Goal: Transaction & Acquisition: Purchase product/service

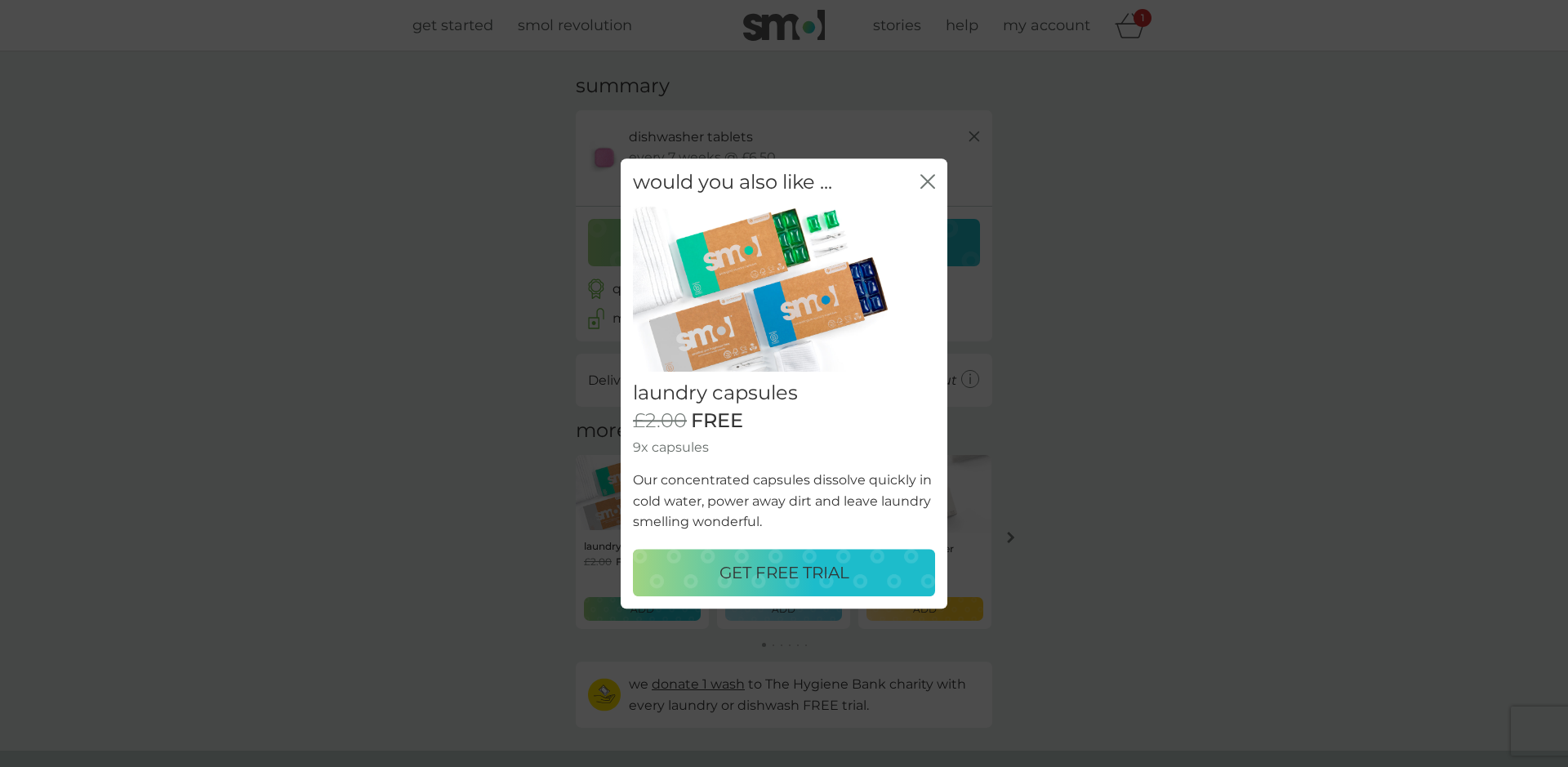
click at [787, 572] on p "GET FREE TRIAL" at bounding box center [784, 572] width 130 height 26
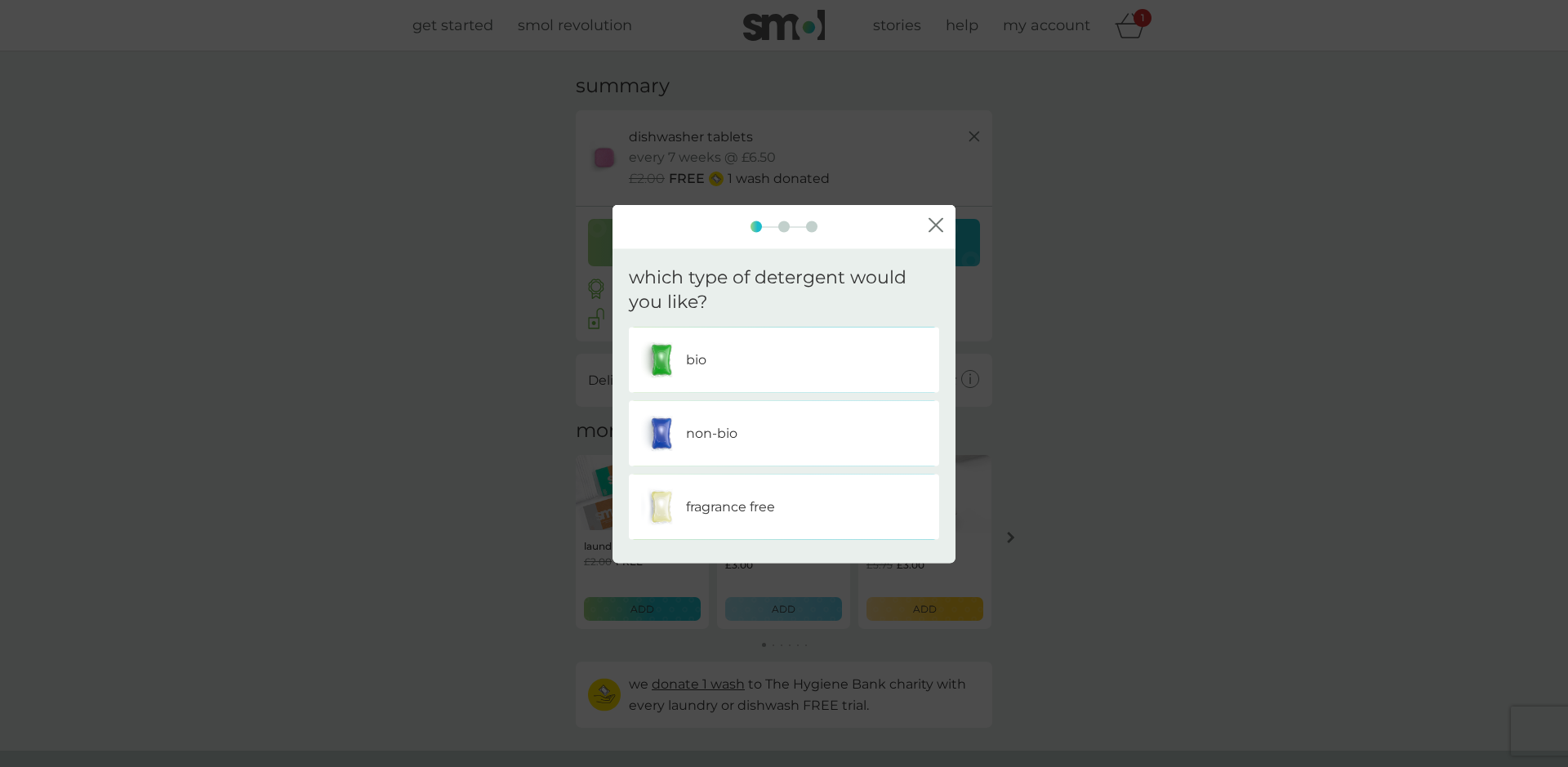
click at [718, 367] on div "bio" at bounding box center [784, 360] width 286 height 41
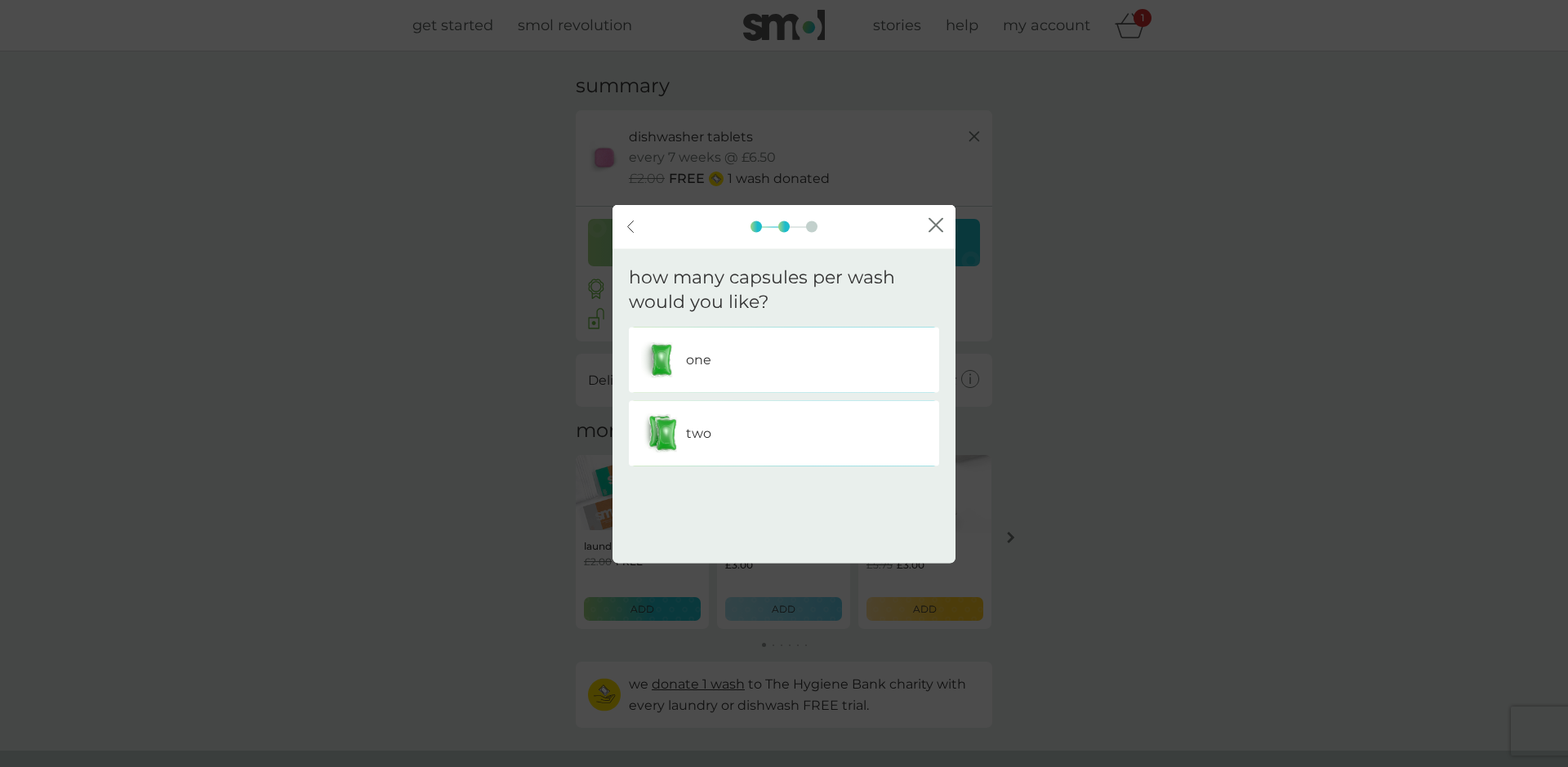
click at [718, 363] on div "one" at bounding box center [784, 360] width 286 height 41
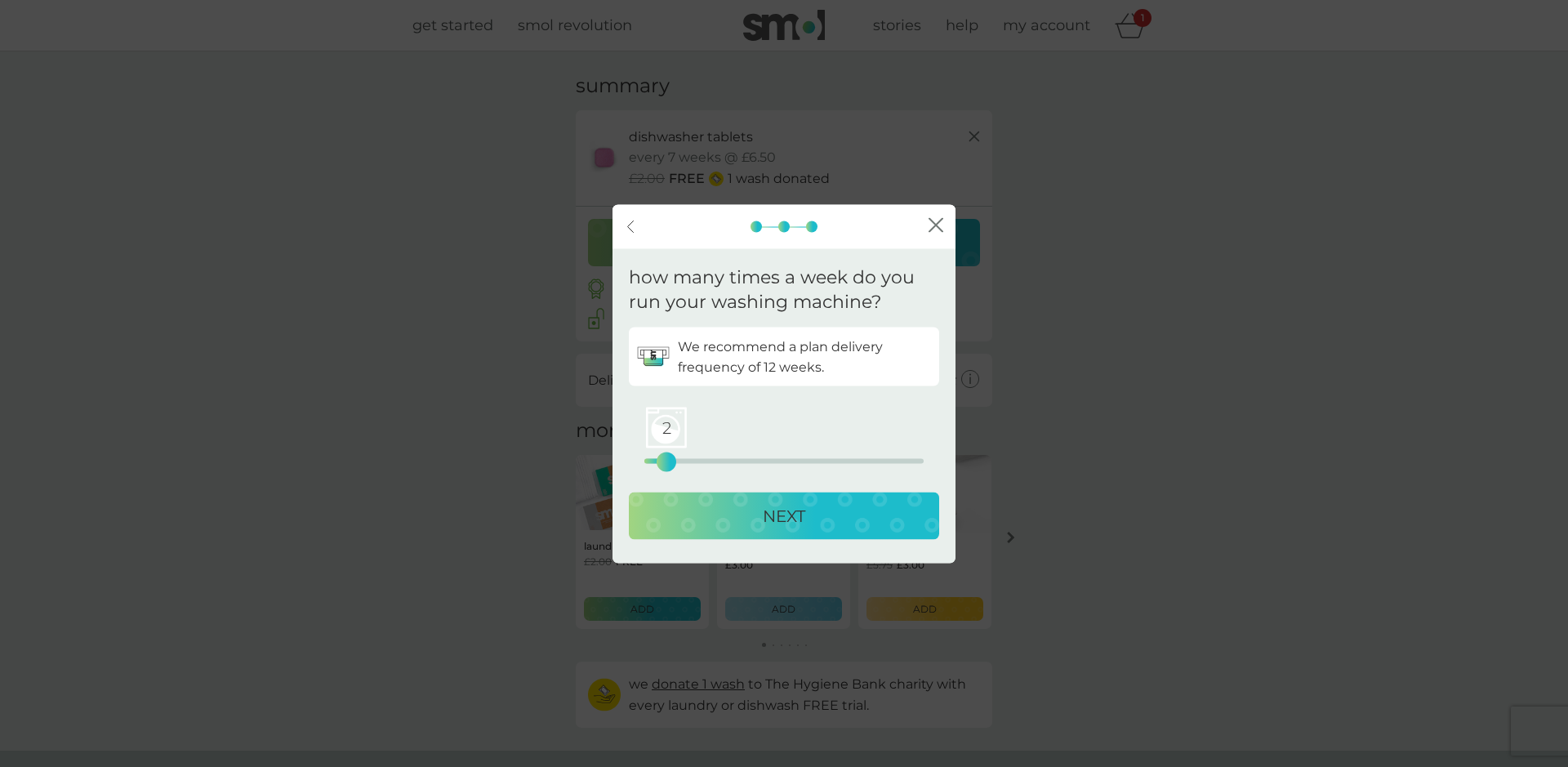
drag, startPoint x: 645, startPoint y: 461, endPoint x: 661, endPoint y: 463, distance: 16.1
click at [663, 463] on div "2" at bounding box center [666, 461] width 7 height 7
click at [792, 511] on p "NEXT" at bounding box center [784, 516] width 42 height 26
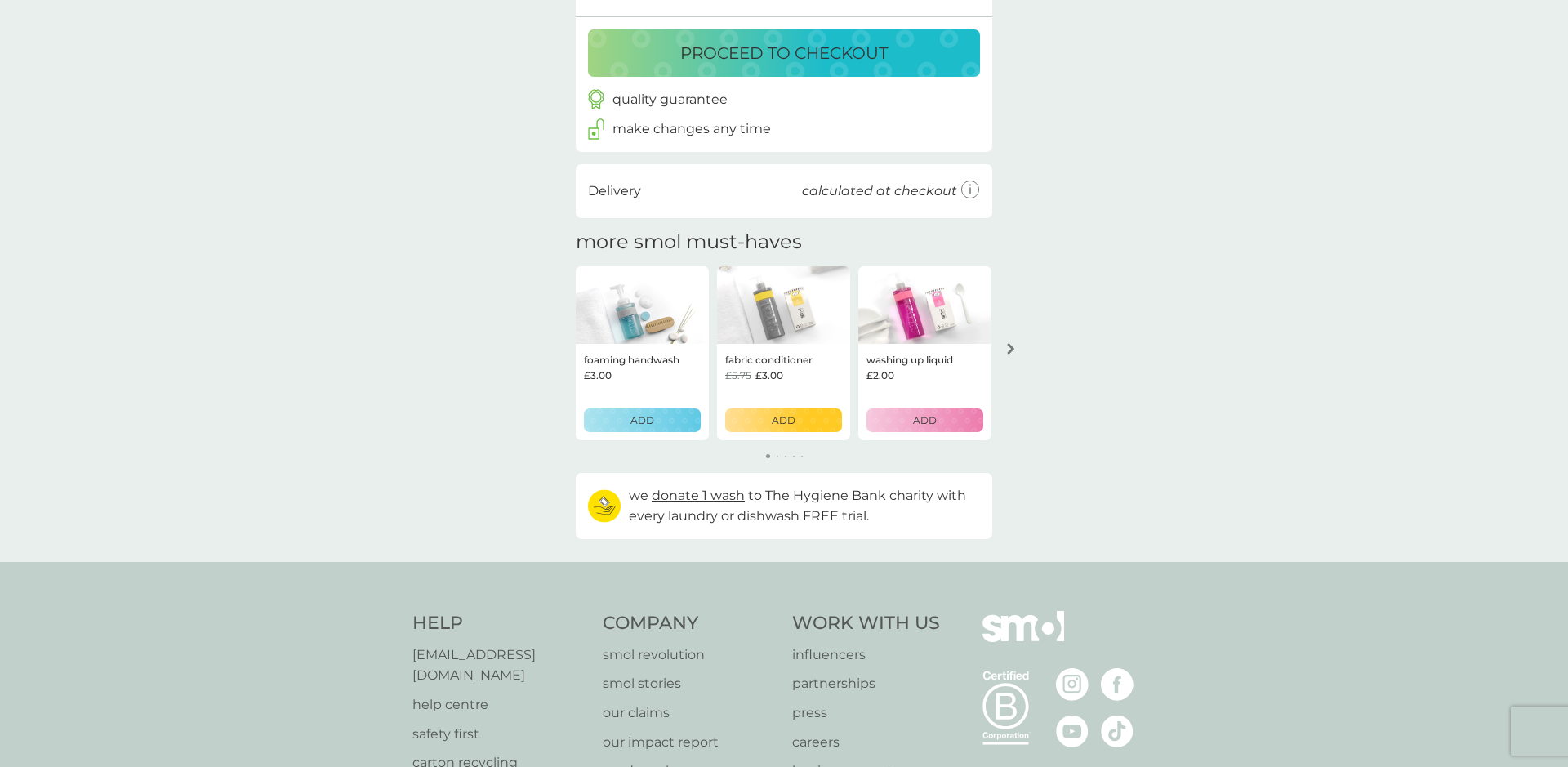
scroll to position [285, 0]
click at [932, 418] on p "ADD" at bounding box center [925, 419] width 24 height 15
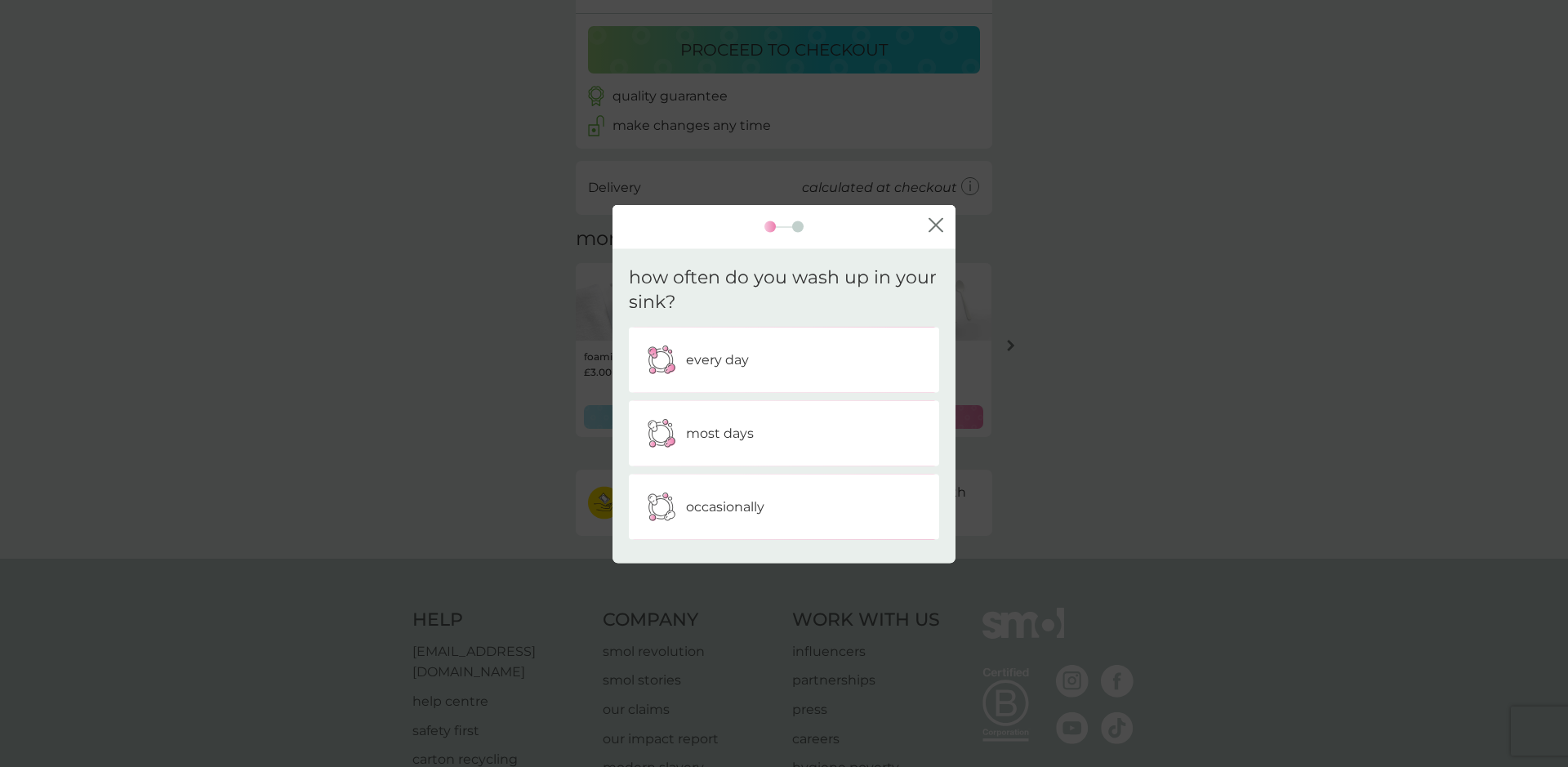
click at [707, 514] on p "occasionally" at bounding box center [725, 507] width 78 height 21
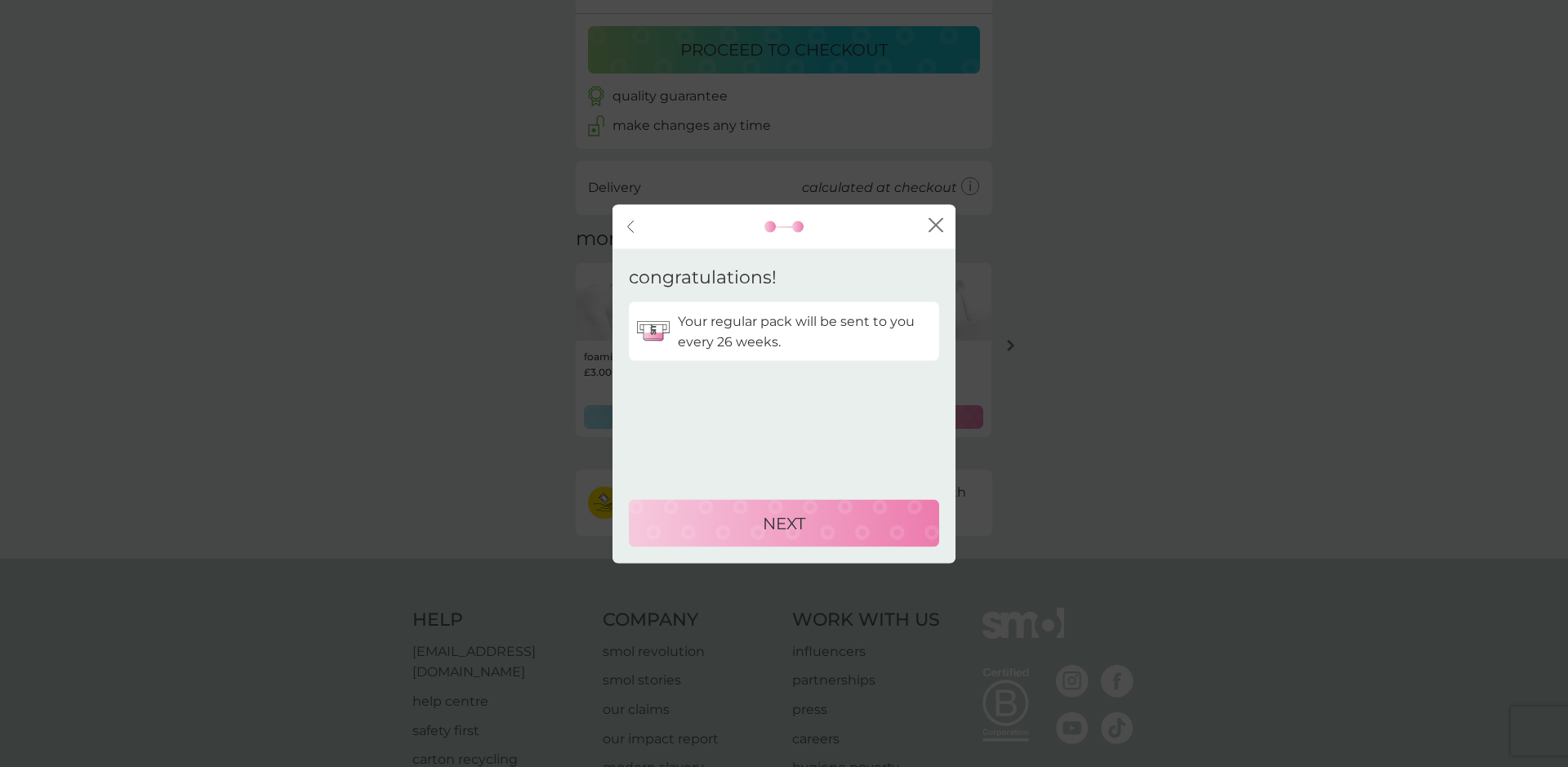
click at [779, 522] on p "NEXT" at bounding box center [784, 522] width 42 height 26
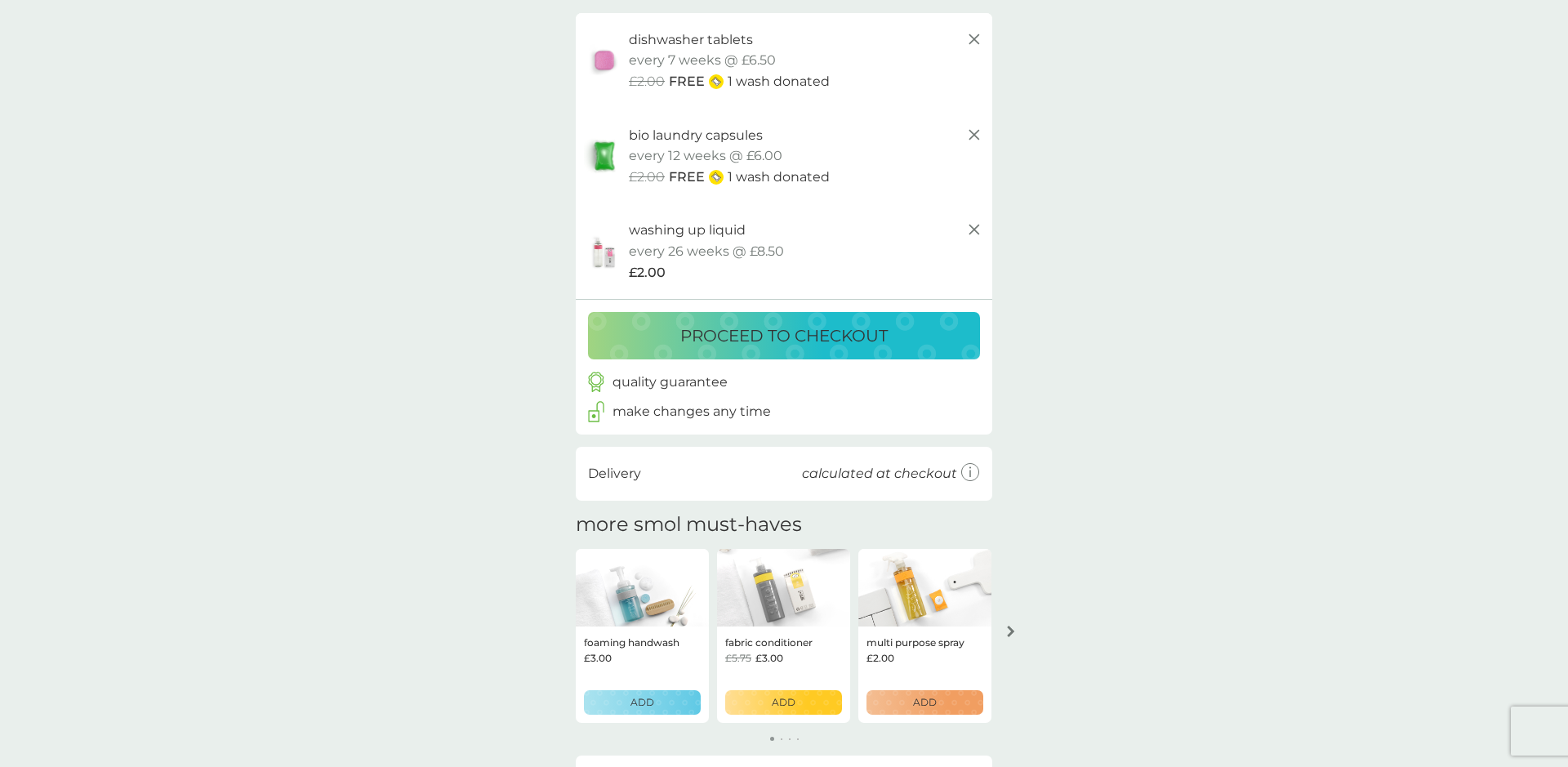
scroll to position [94, 0]
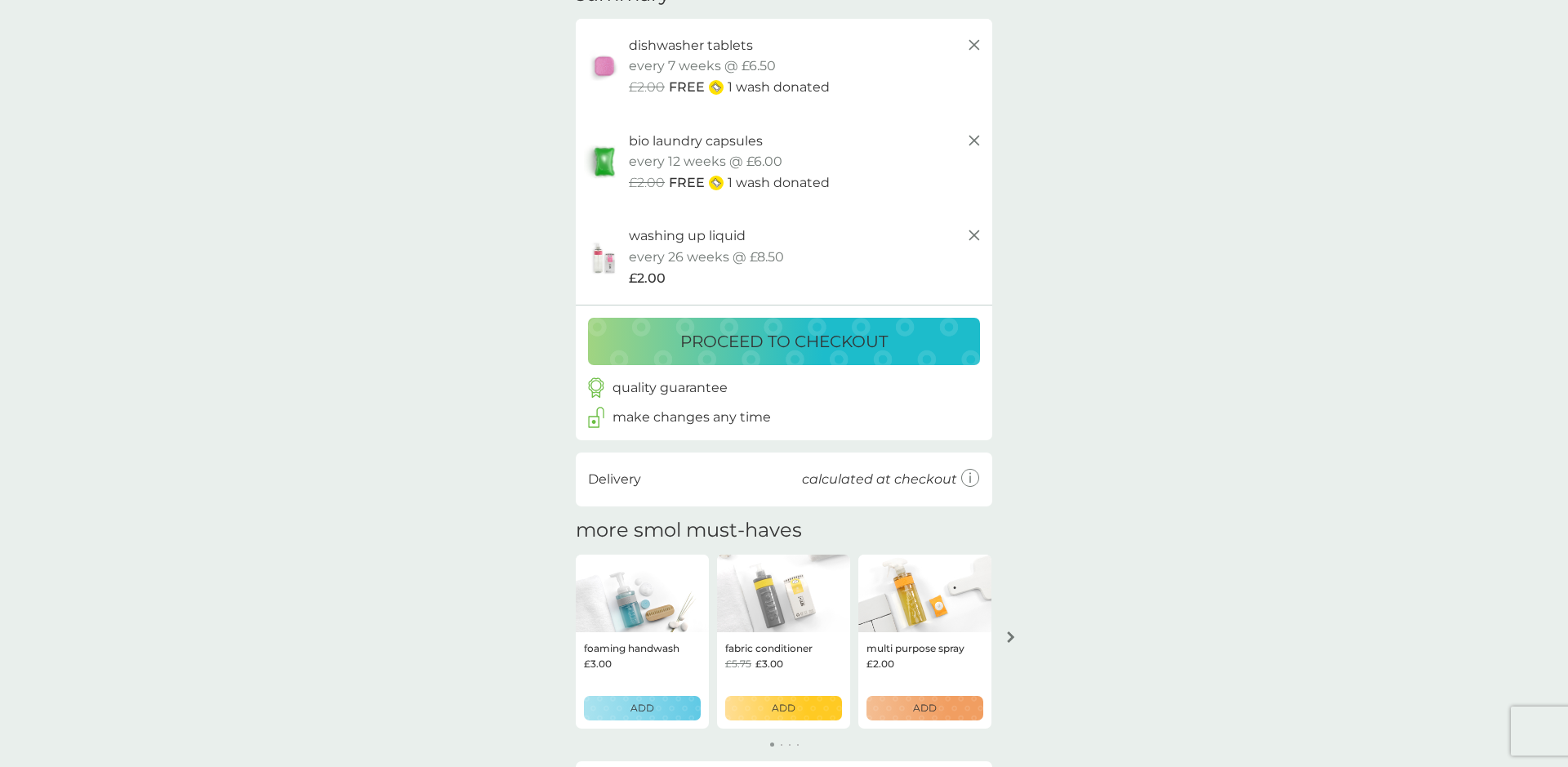
click at [785, 336] on p "proceed to checkout" at bounding box center [784, 341] width 207 height 26
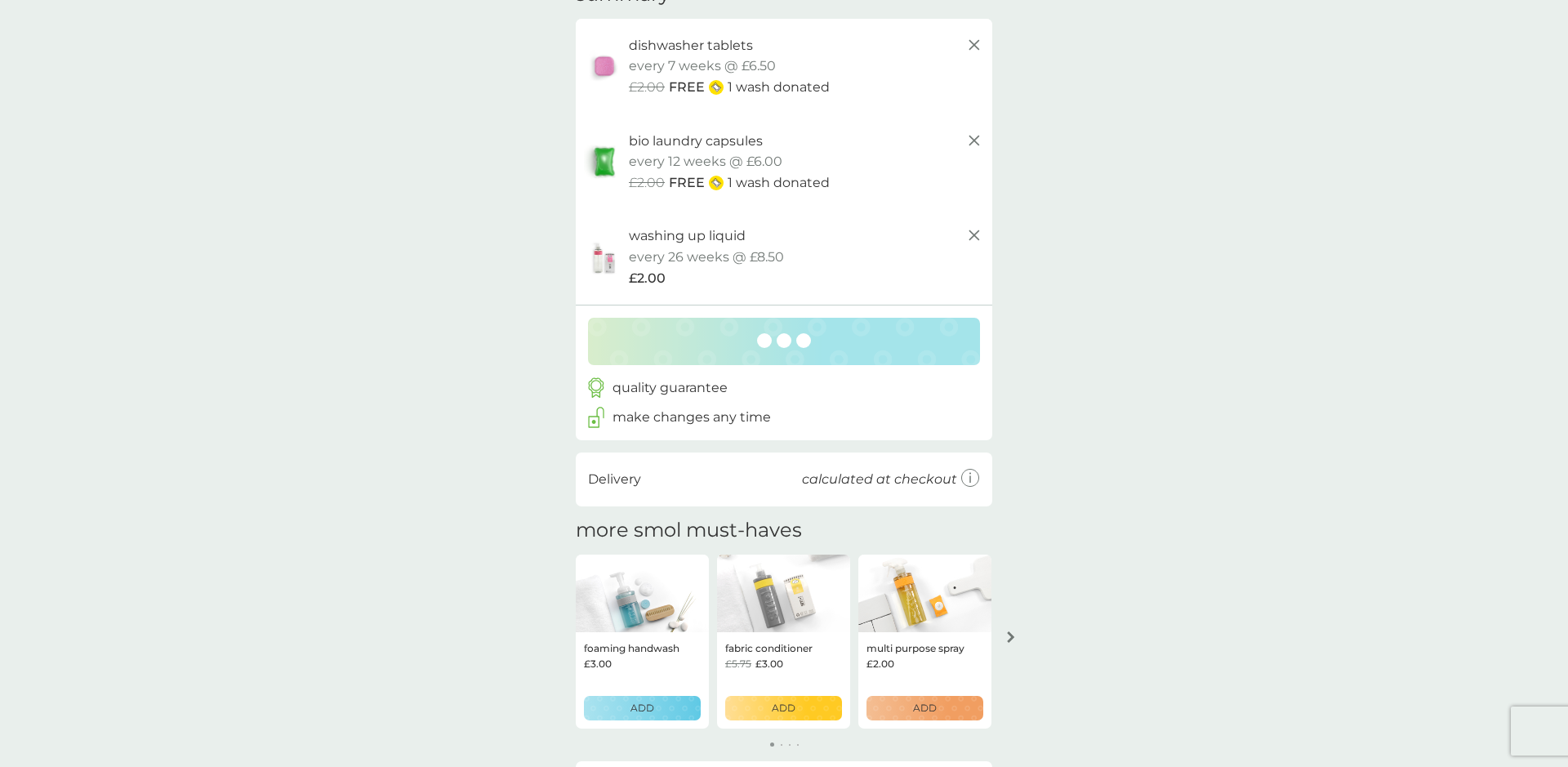
scroll to position [90, 0]
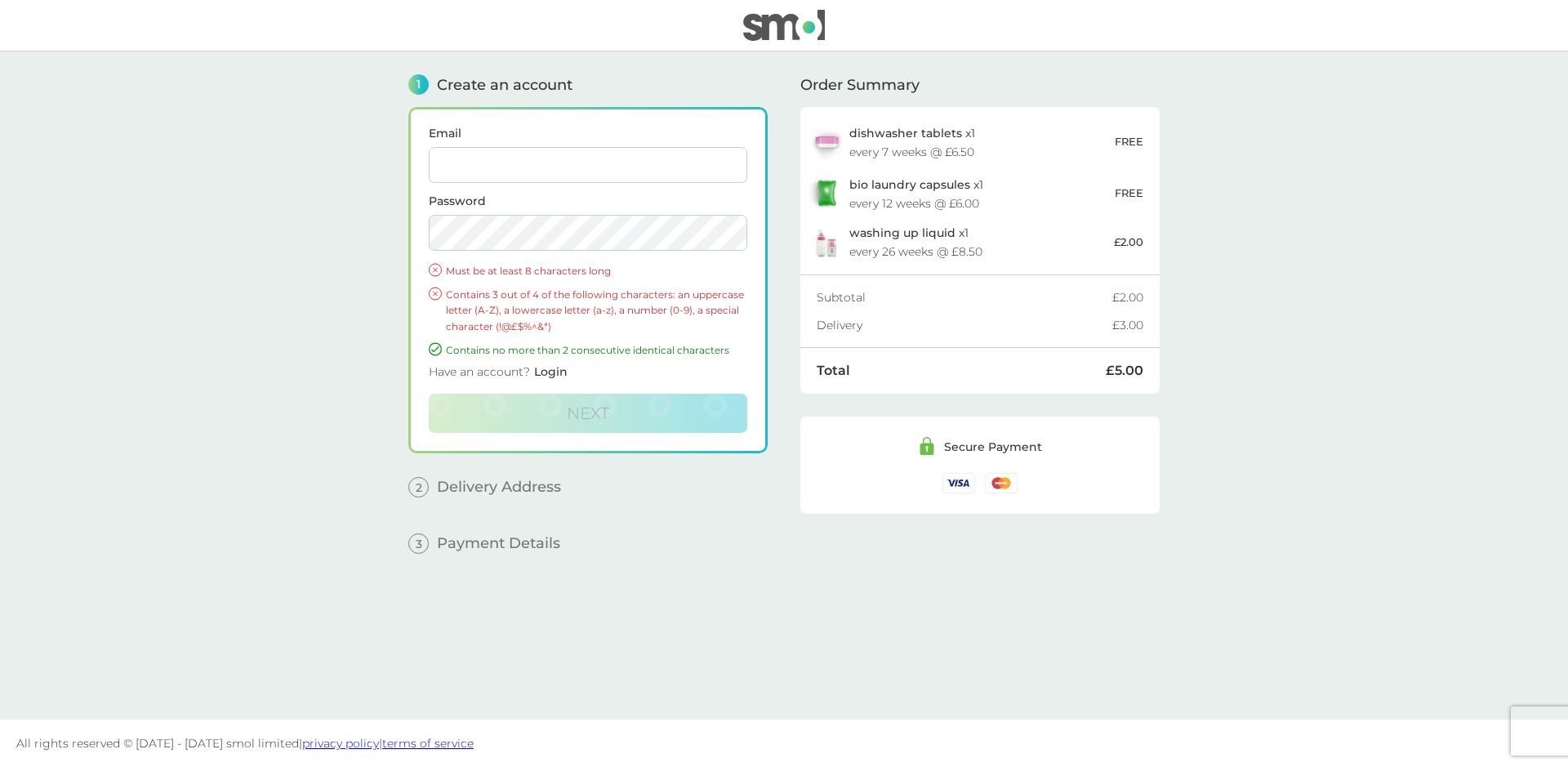
type input "[EMAIL_ADDRESS][DOMAIN_NAME]"
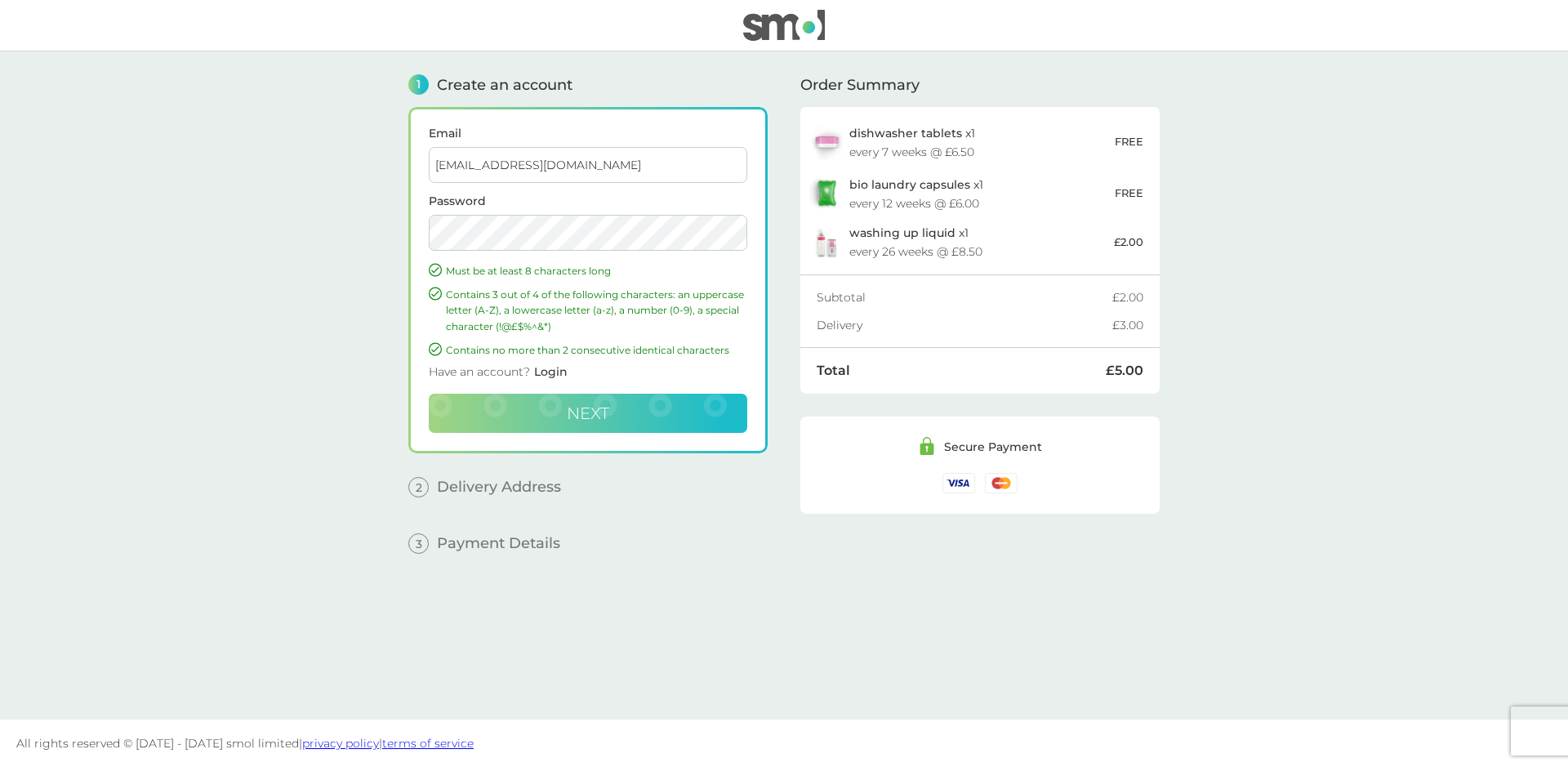
click at [578, 412] on span "Next" at bounding box center [588, 413] width 42 height 20
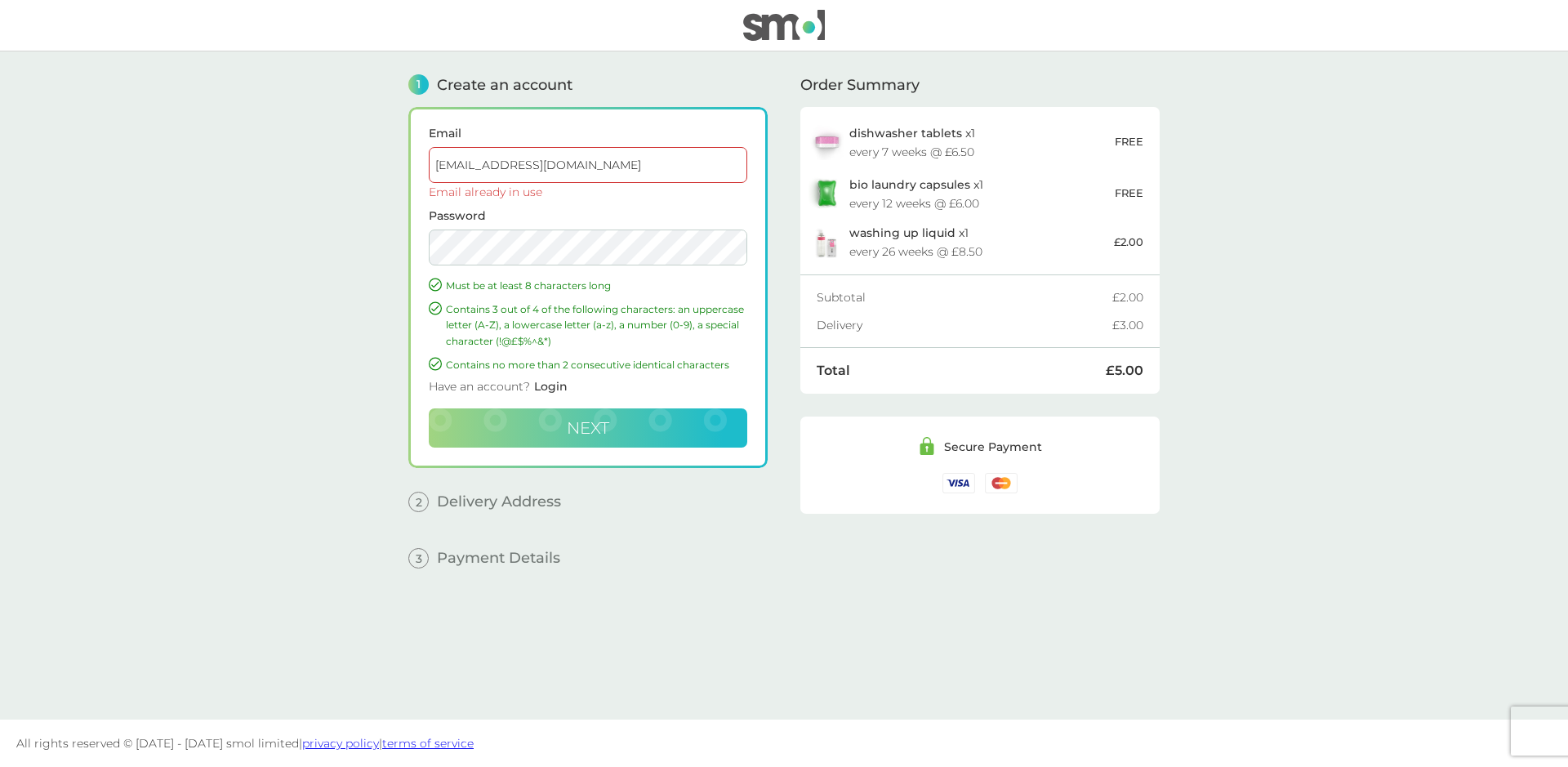
click at [424, 244] on div "Email [EMAIL_ADDRESS][DOMAIN_NAME] Email already in use Password Must be at lea…" at bounding box center [588, 288] width 359 height 361
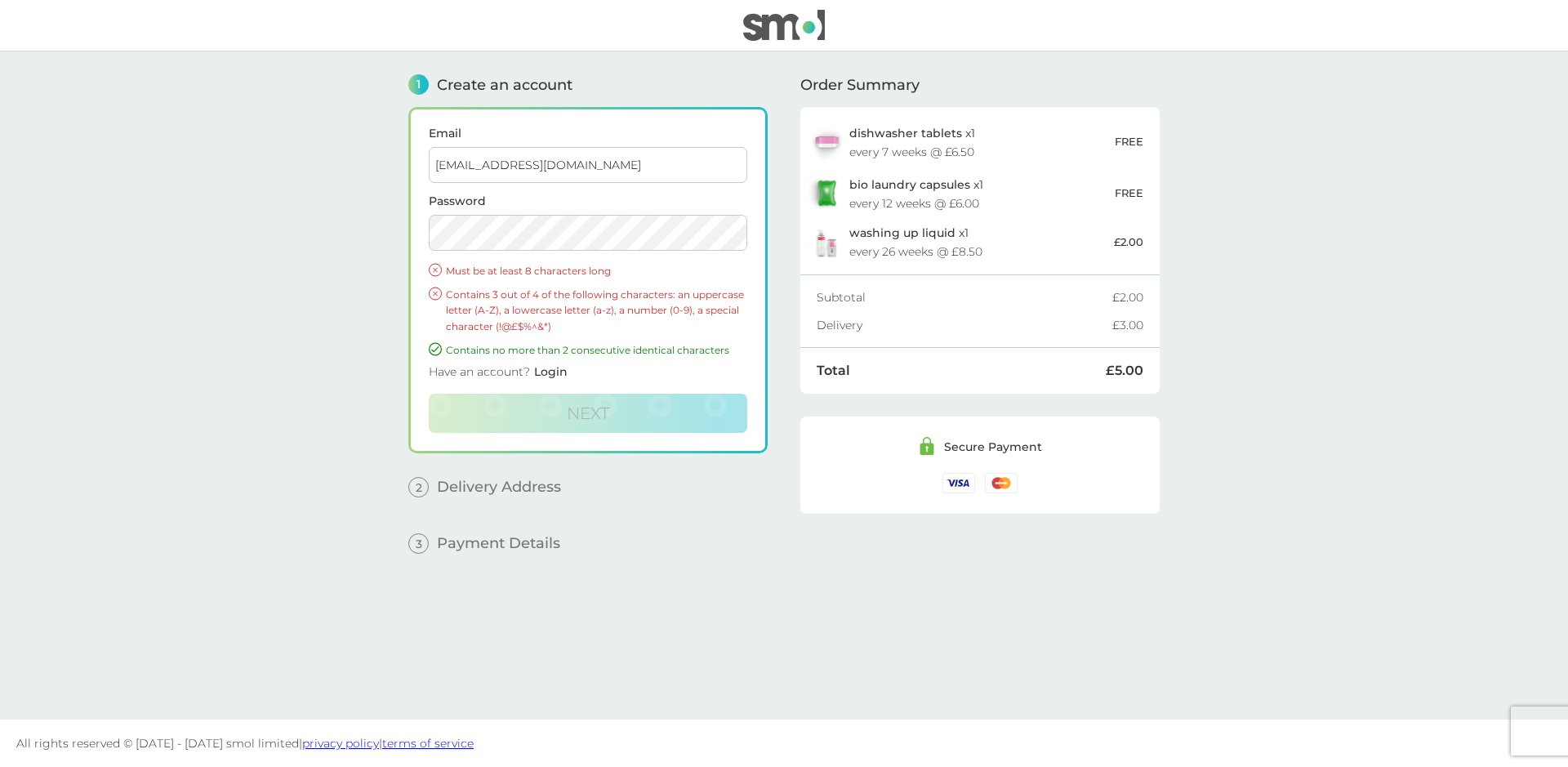
click at [554, 370] on span "Login" at bounding box center [550, 371] width 33 height 14
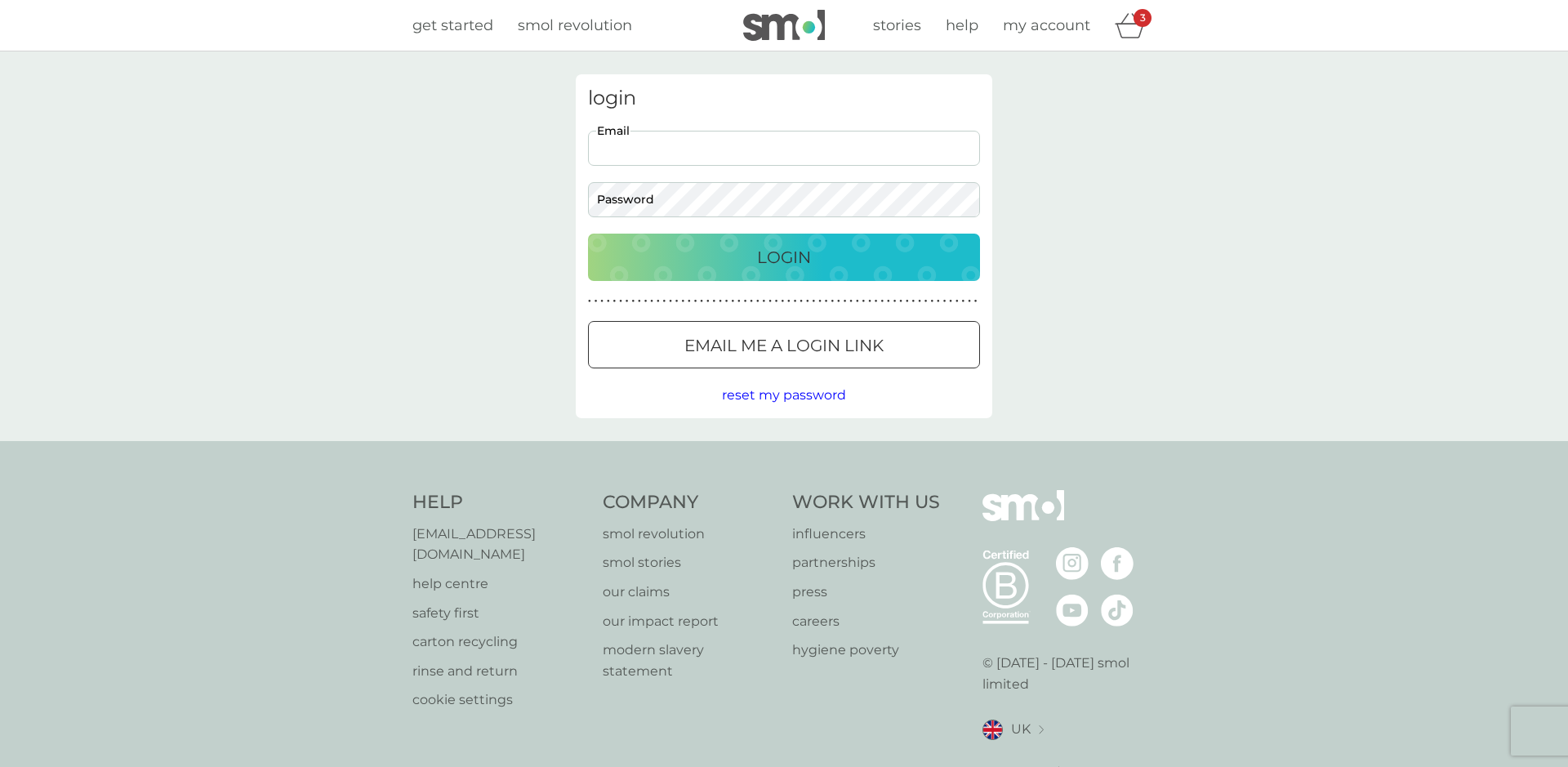
type input "[EMAIL_ADDRESS][DOMAIN_NAME]"
click at [760, 396] on span "reset my password" at bounding box center [784, 394] width 124 height 15
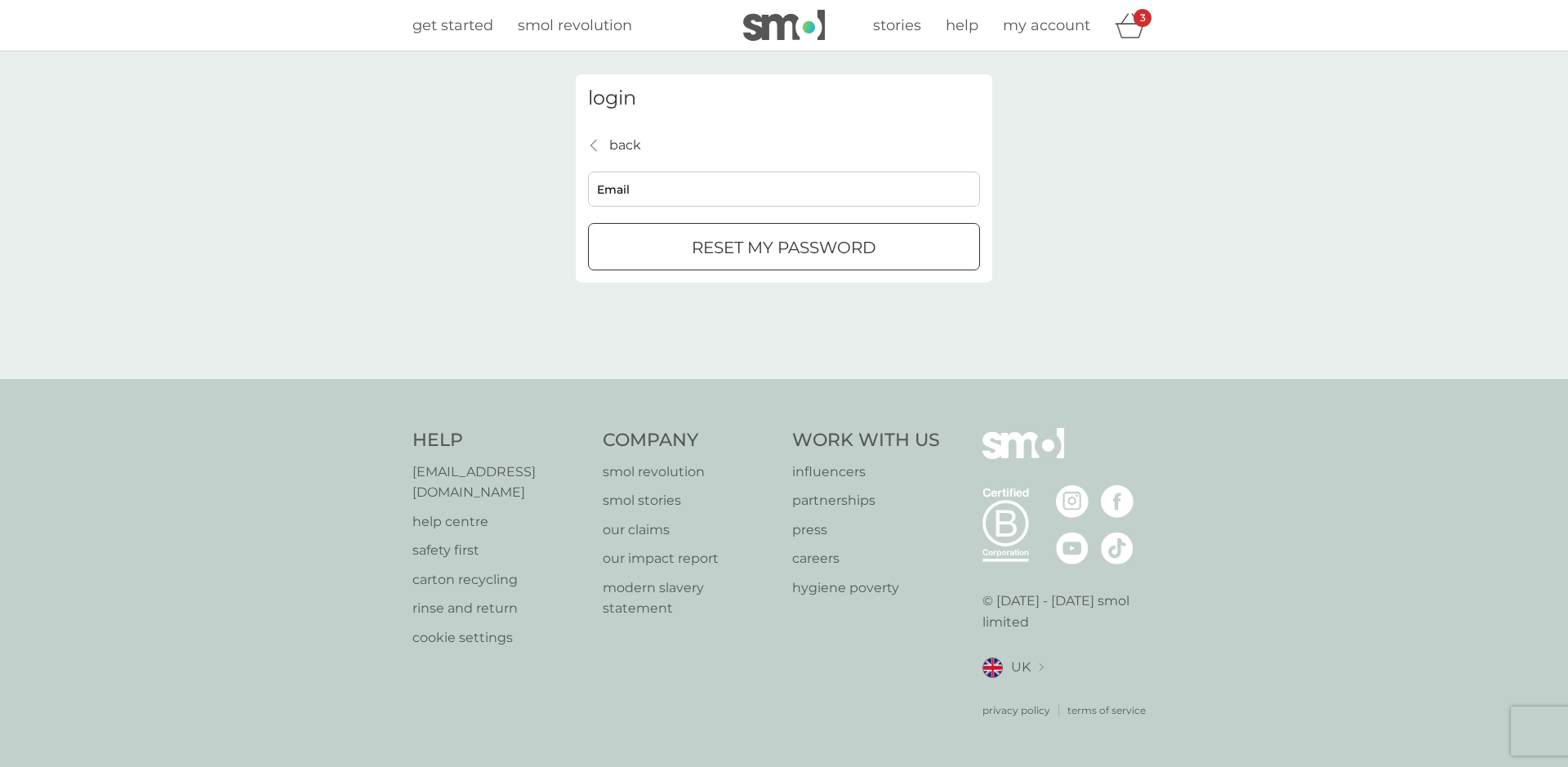
click at [724, 250] on p "reset my password" at bounding box center [784, 246] width 184 height 26
type input "[EMAIL_ADDRESS][DOMAIN_NAME]"
click at [732, 245] on p "reset my password" at bounding box center [784, 246] width 184 height 26
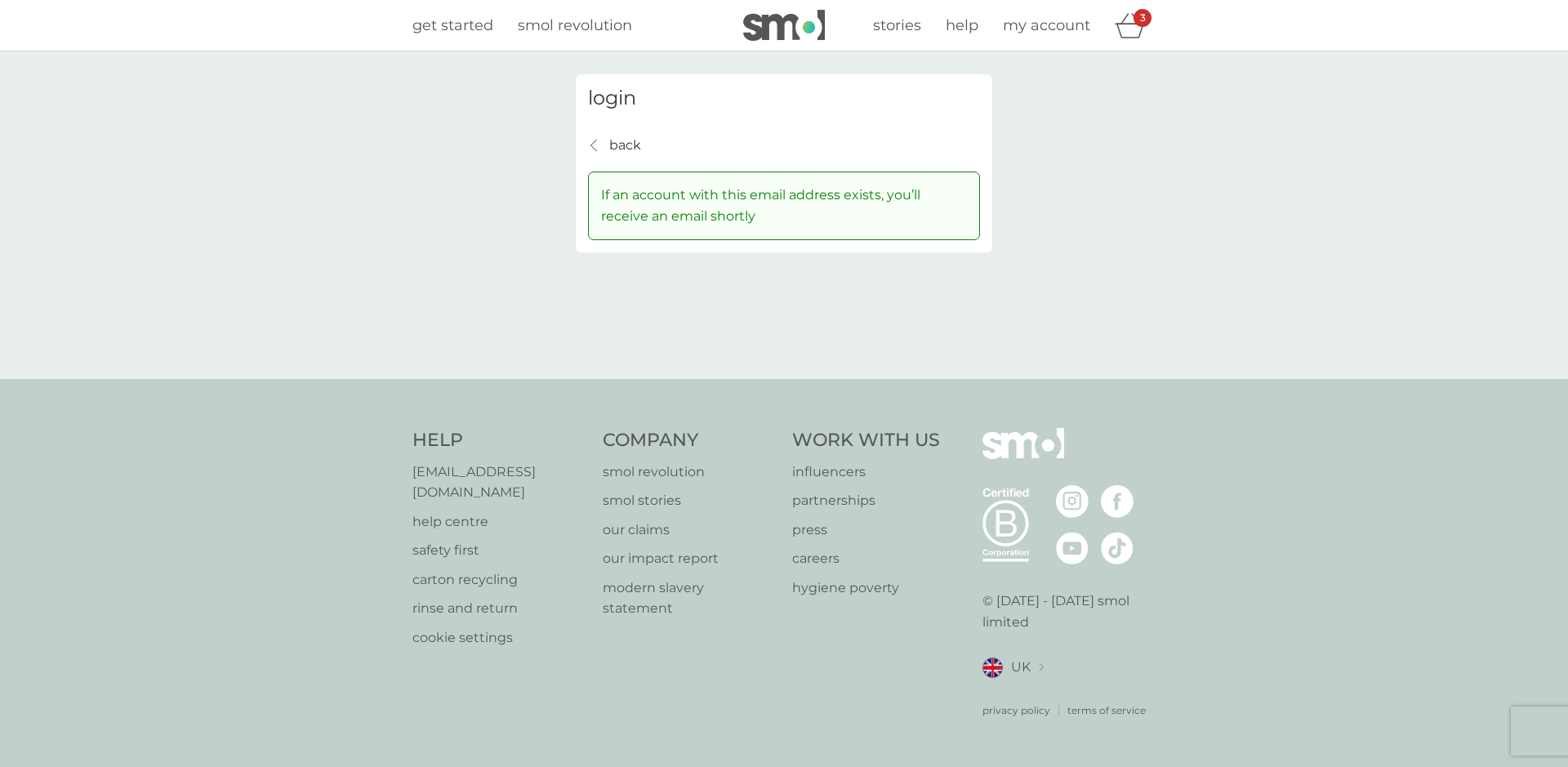
click at [618, 145] on p "back" at bounding box center [625, 145] width 32 height 21
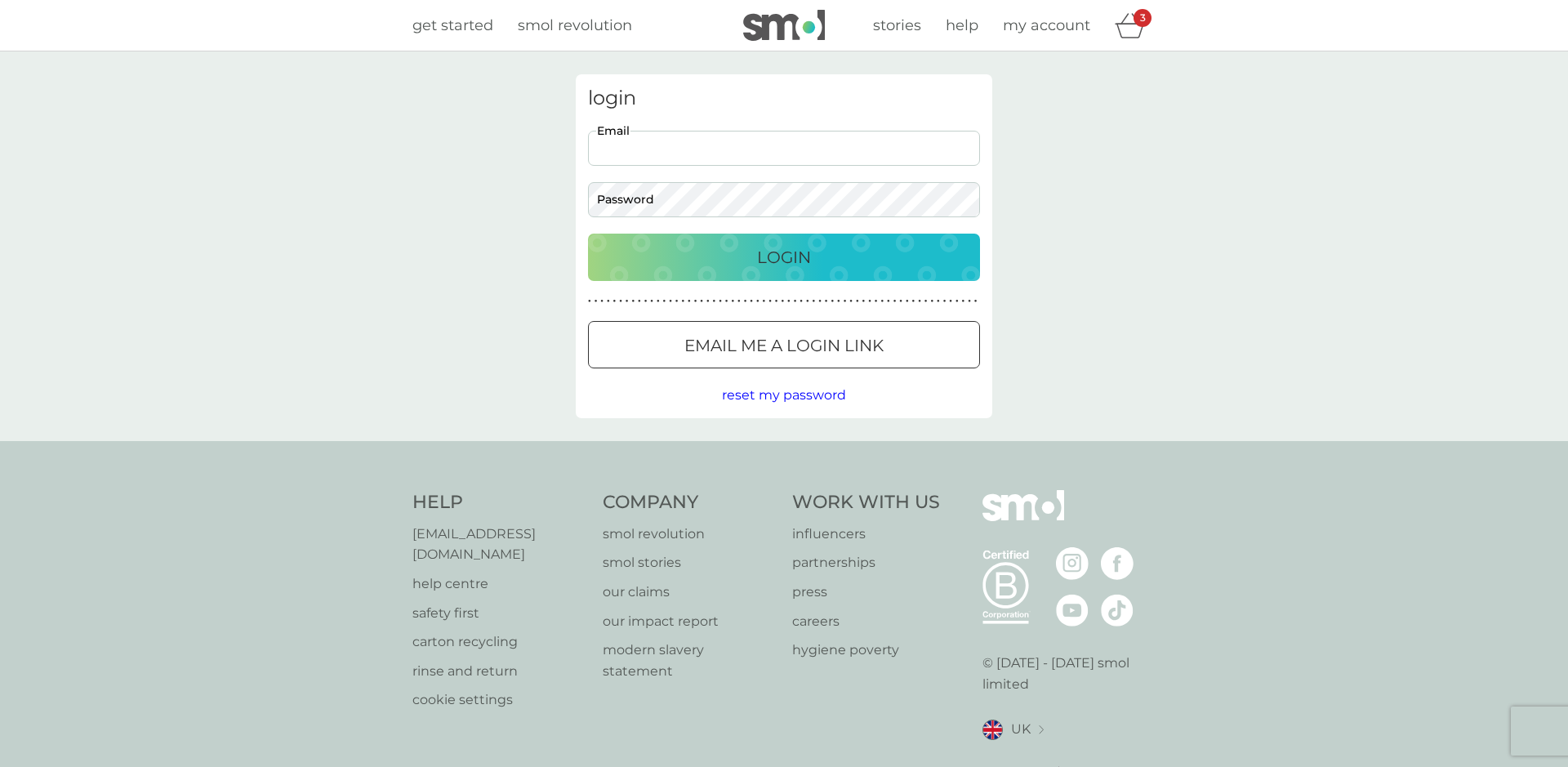
type input "[EMAIL_ADDRESS][DOMAIN_NAME]"
click at [794, 259] on p "Login" at bounding box center [784, 257] width 54 height 26
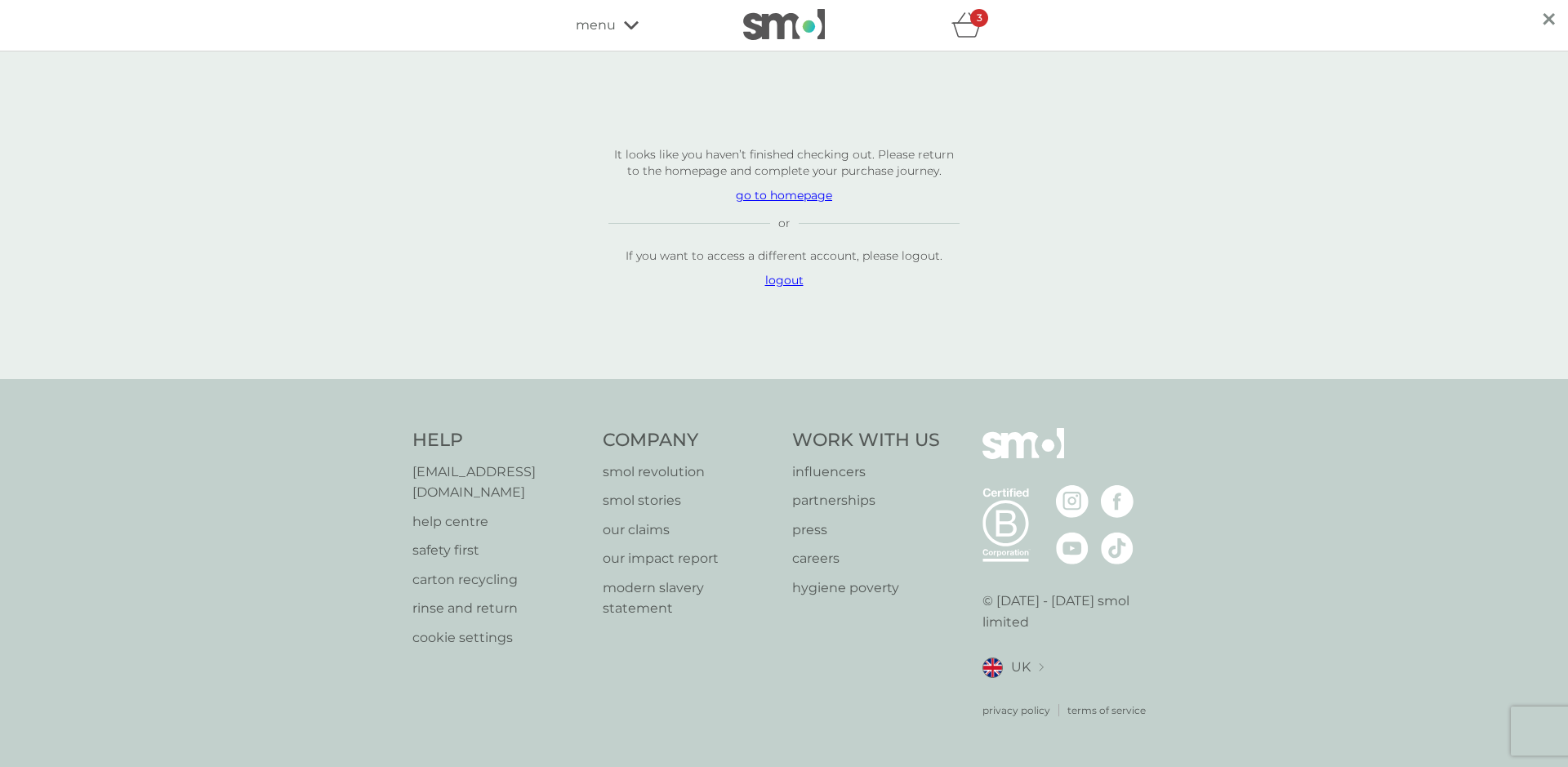
click at [793, 203] on p "go to homepage" at bounding box center [784, 195] width 352 height 16
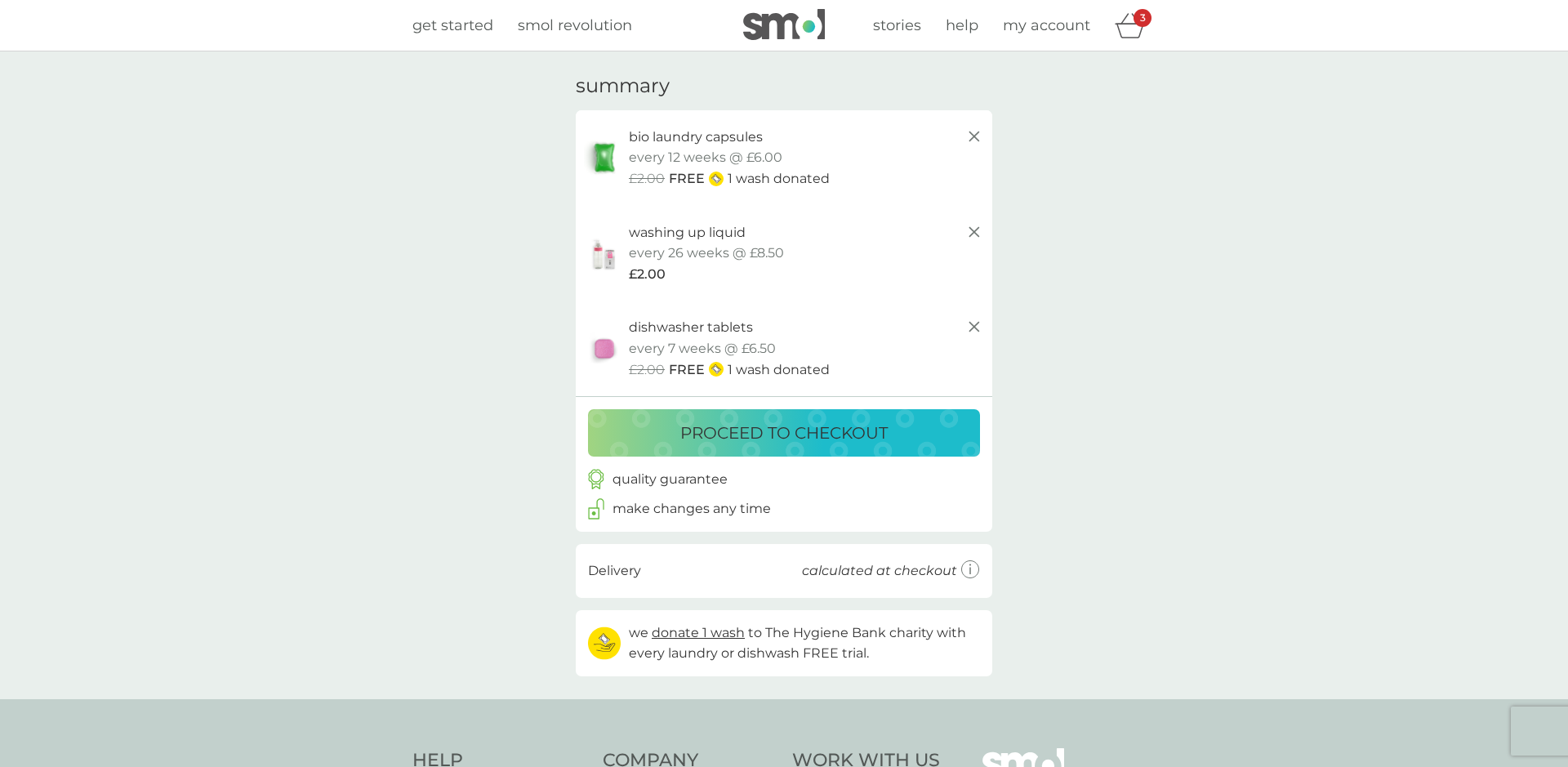
click at [976, 228] on line at bounding box center [975, 232] width 10 height 10
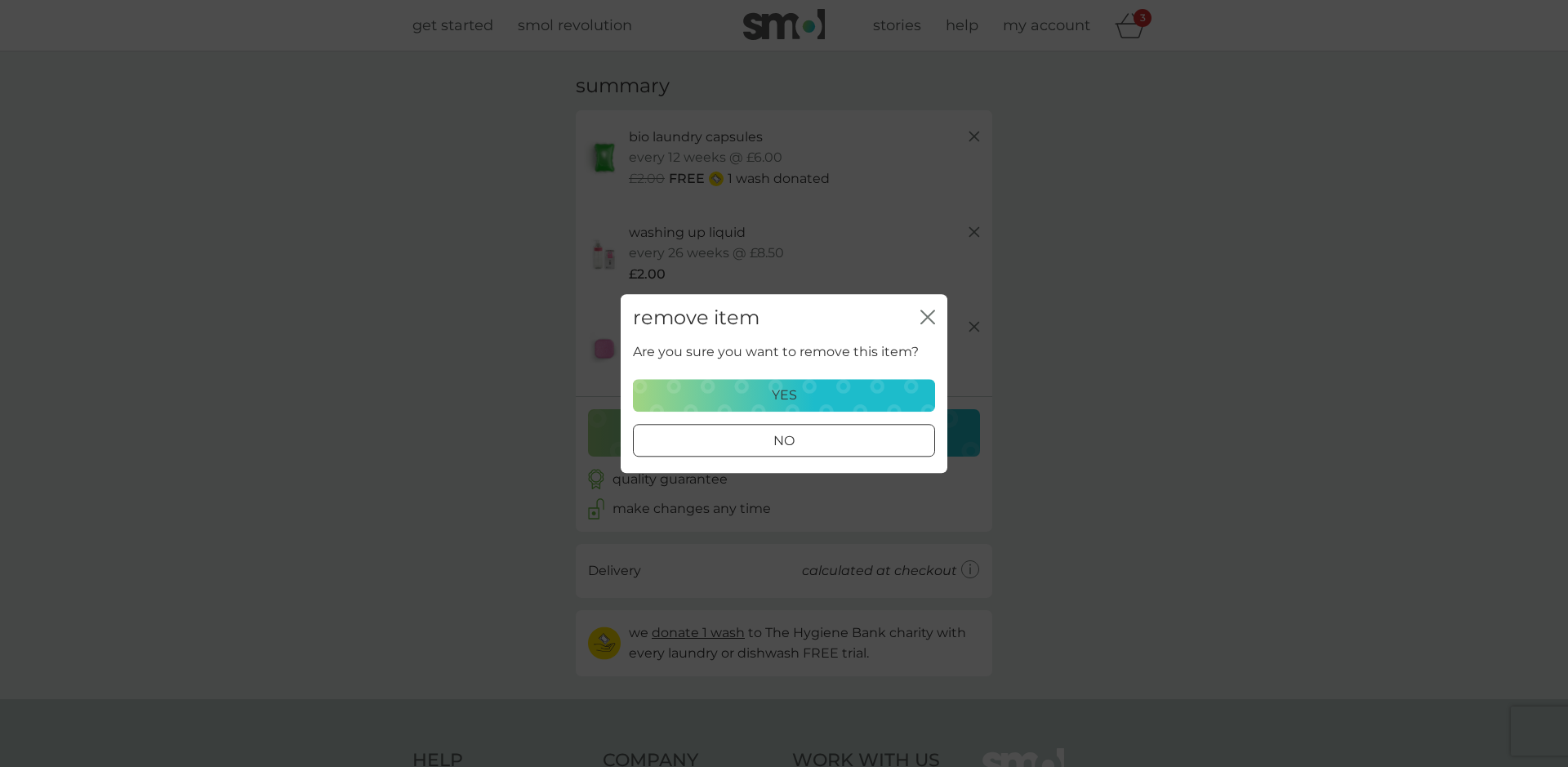
click at [795, 395] on p "yes" at bounding box center [784, 395] width 26 height 21
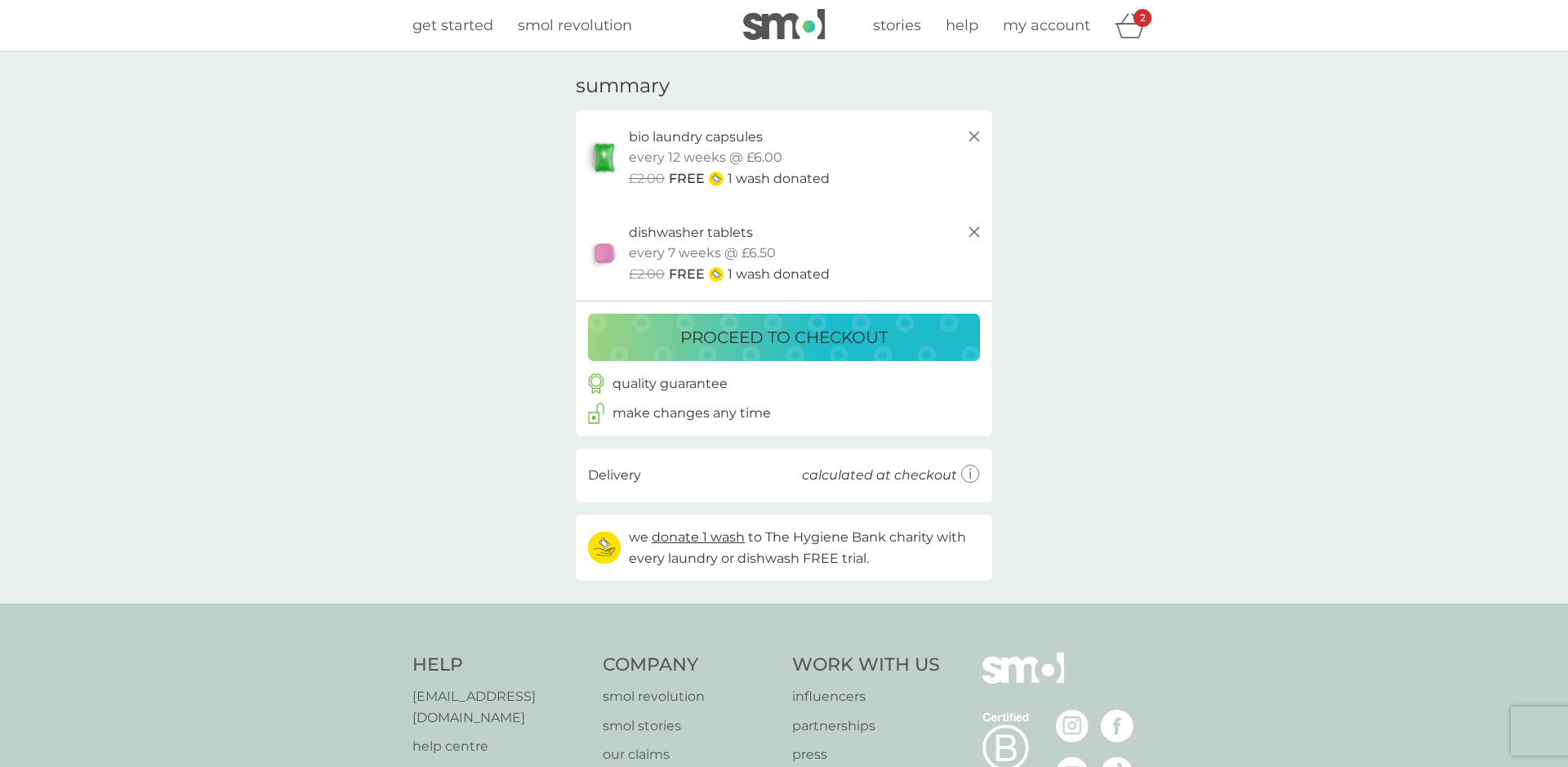
click at [819, 339] on p "proceed to checkout" at bounding box center [784, 336] width 207 height 26
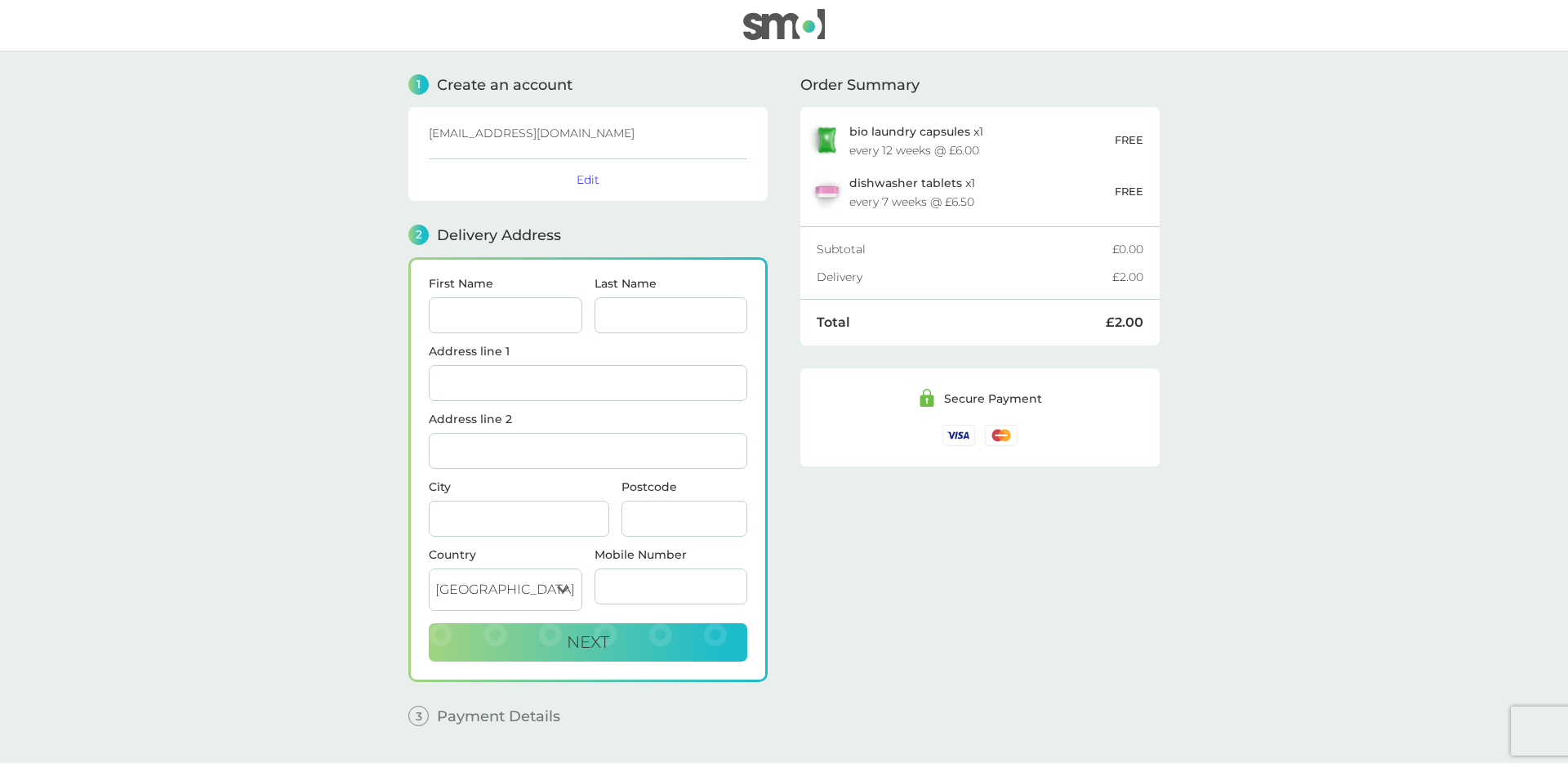
scroll to position [43, 0]
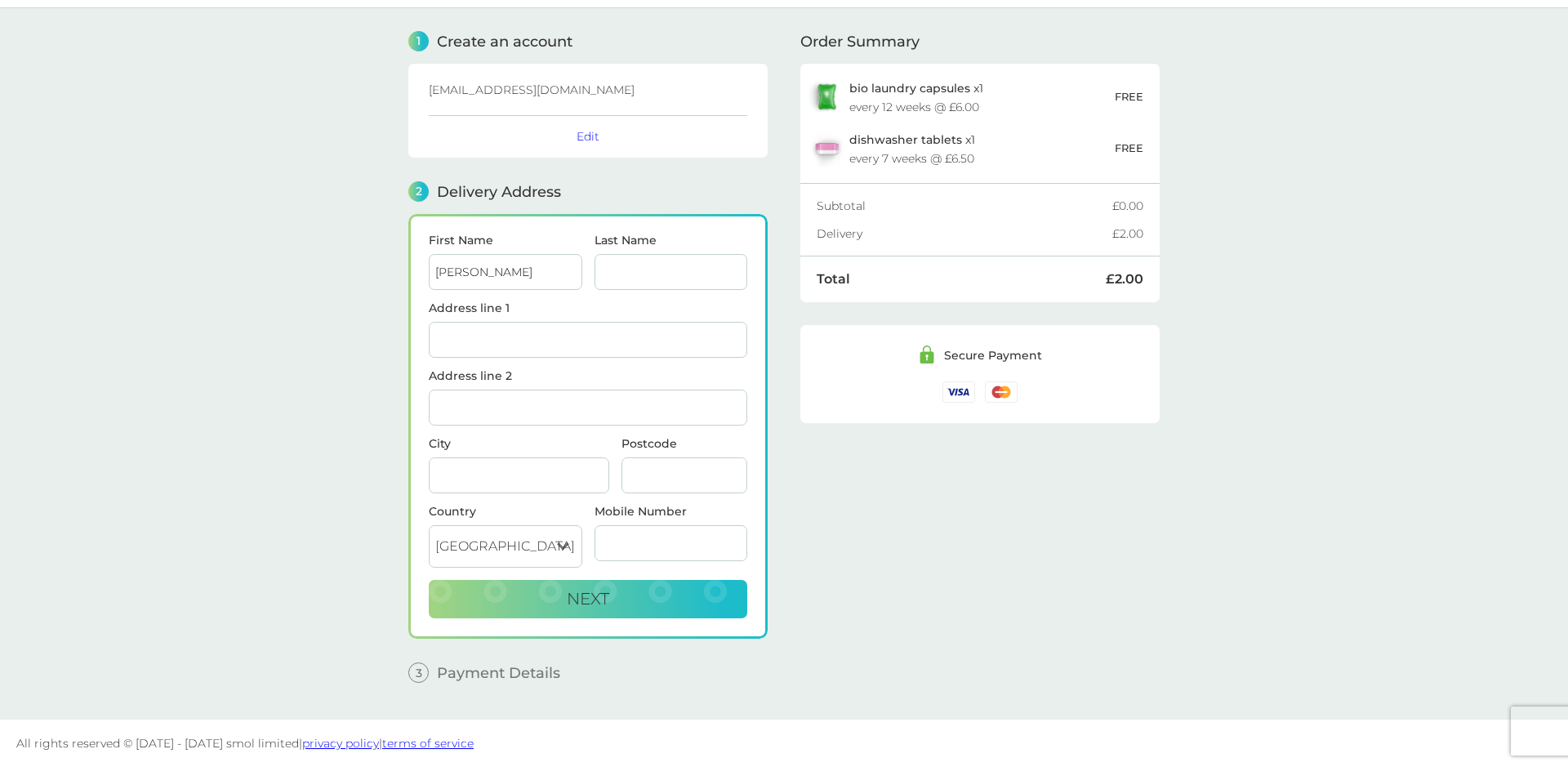
type input "[PERSON_NAME]"
type input "Price"
type input "11 Willowbed Drive"
click at [548, 380] on span "Chichester PO19 8HX" at bounding box center [592, 383] width 104 height 12
type input "Chichester"
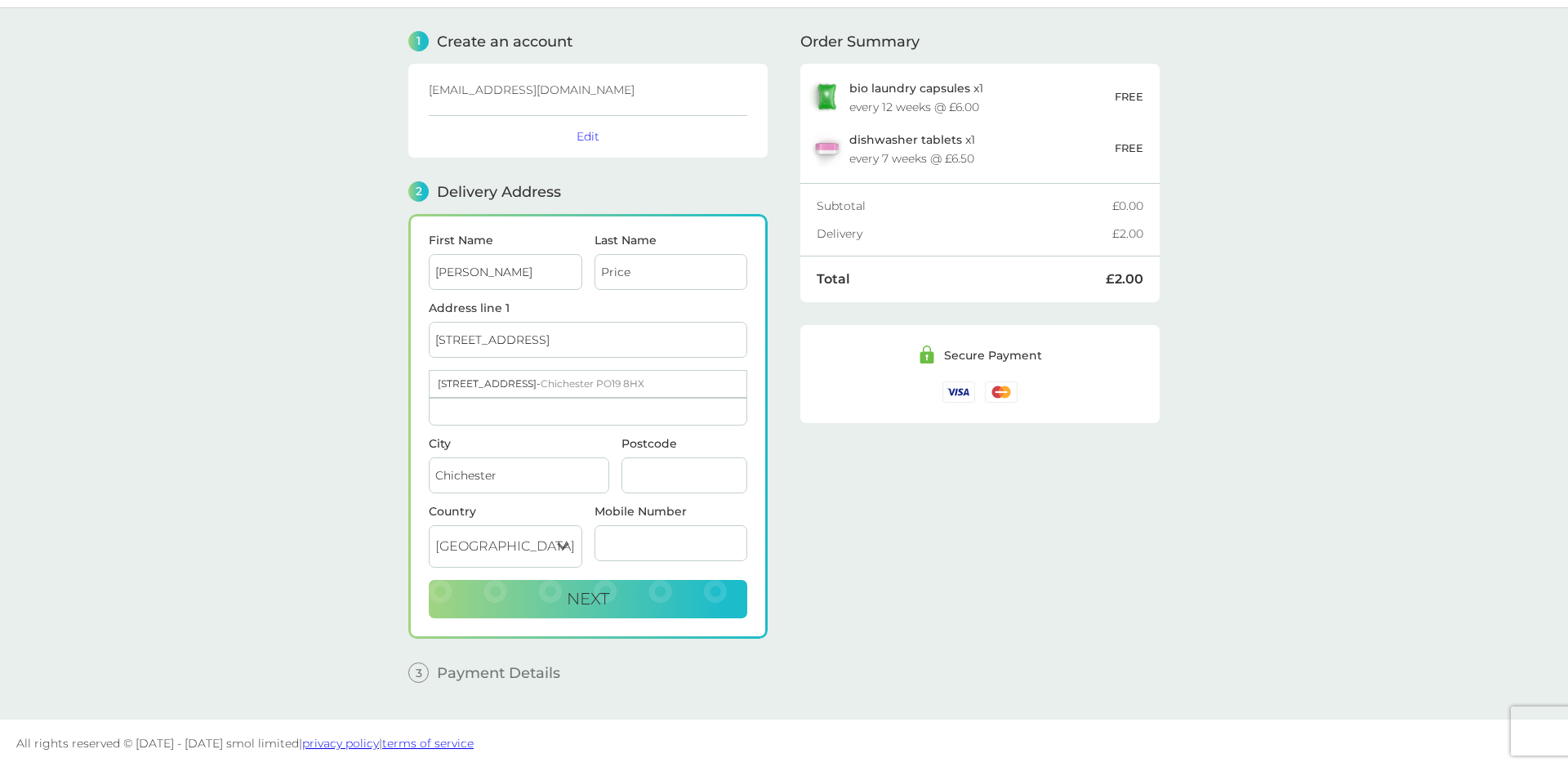
type input "PO19 8HX"
click at [591, 600] on span "Next" at bounding box center [588, 598] width 42 height 20
type input "07712178412"
click at [601, 604] on span "Next" at bounding box center [588, 598] width 42 height 20
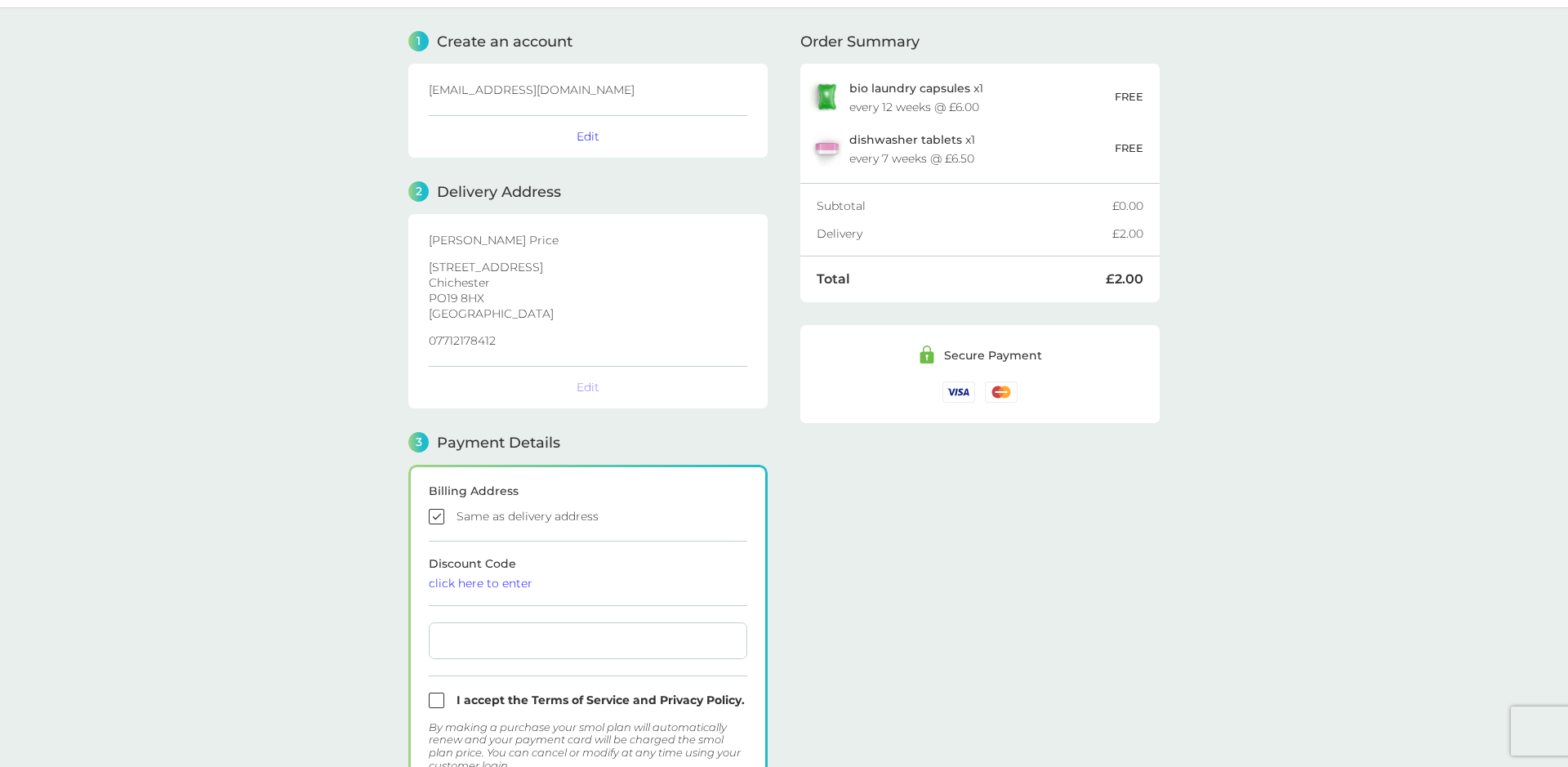
checkbox input "true"
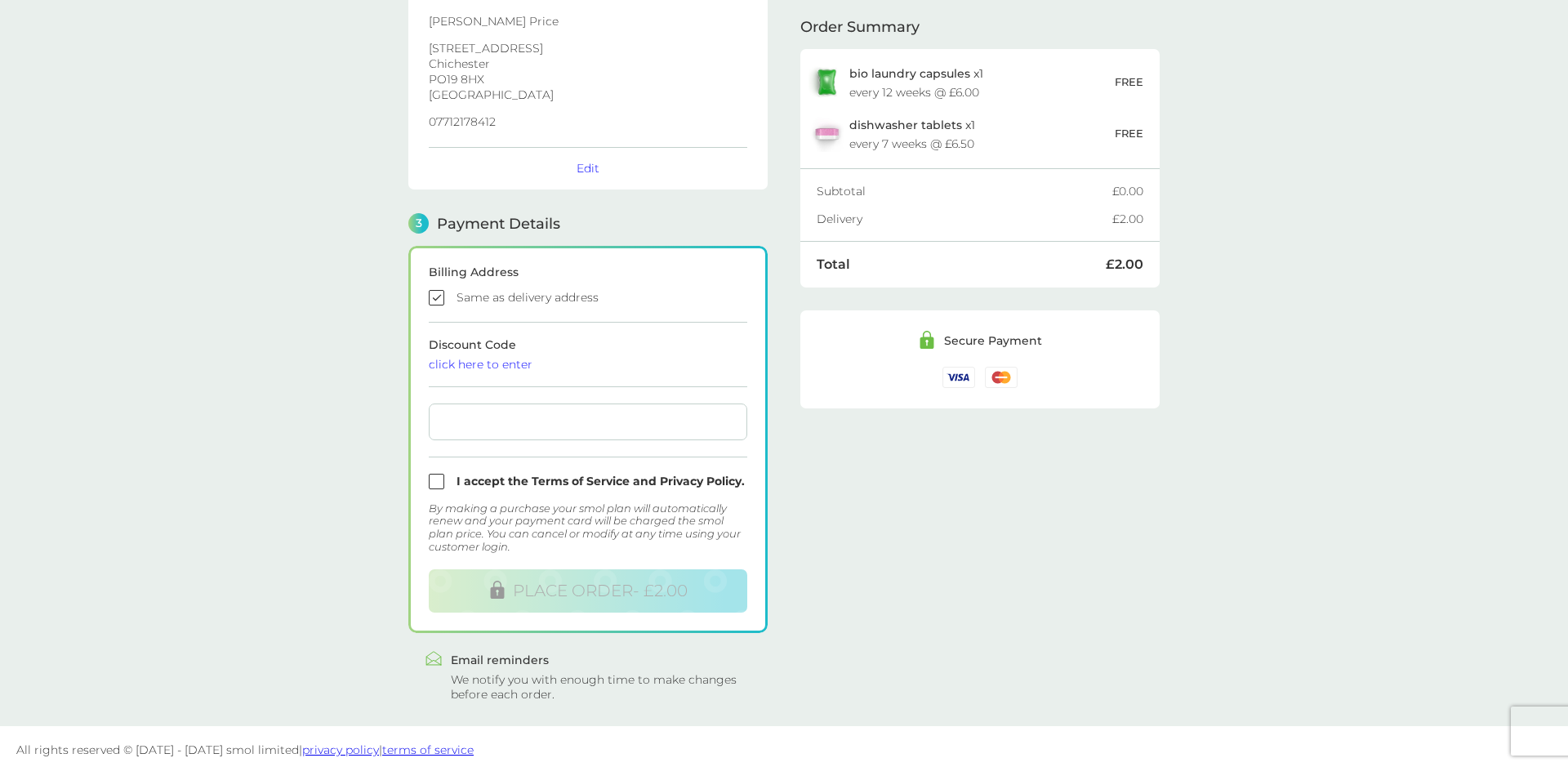
scroll to position [266, 0]
click at [437, 478] on input "checkbox" at bounding box center [588, 478] width 318 height 15
checkbox input "true"
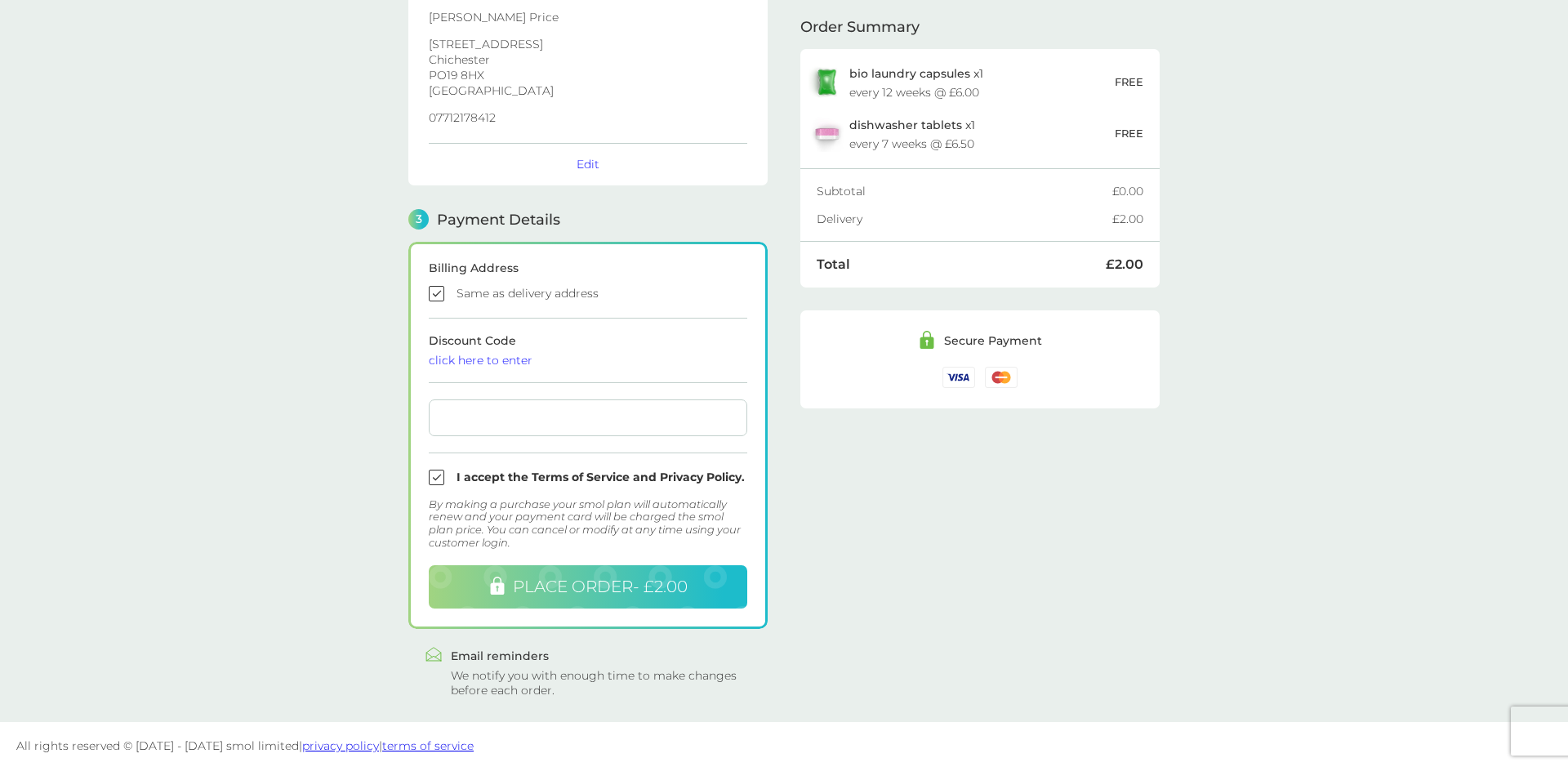
click at [574, 588] on span "PLACE ORDER - £2.00" at bounding box center [600, 586] width 175 height 20
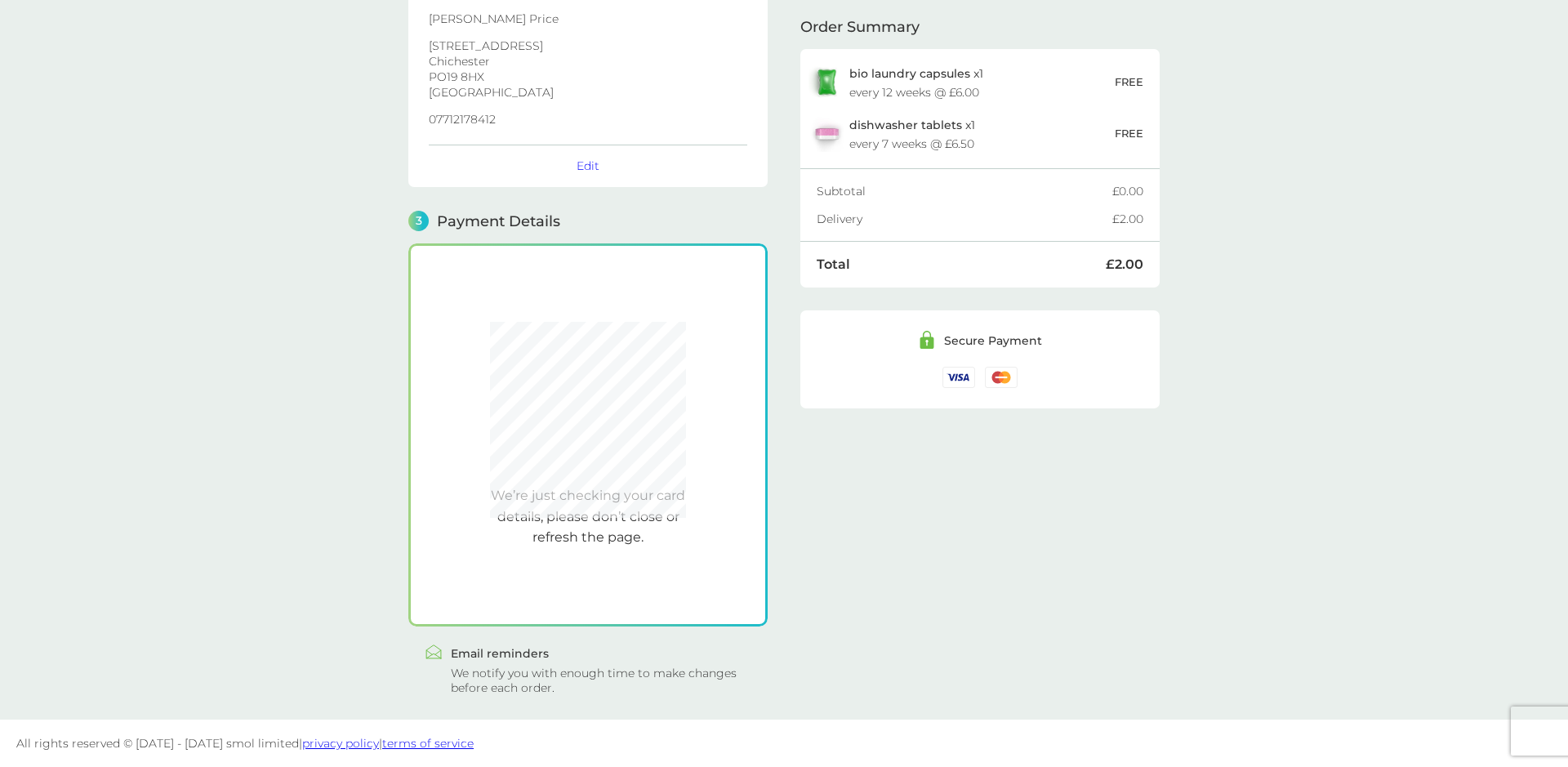
scroll to position [262, 0]
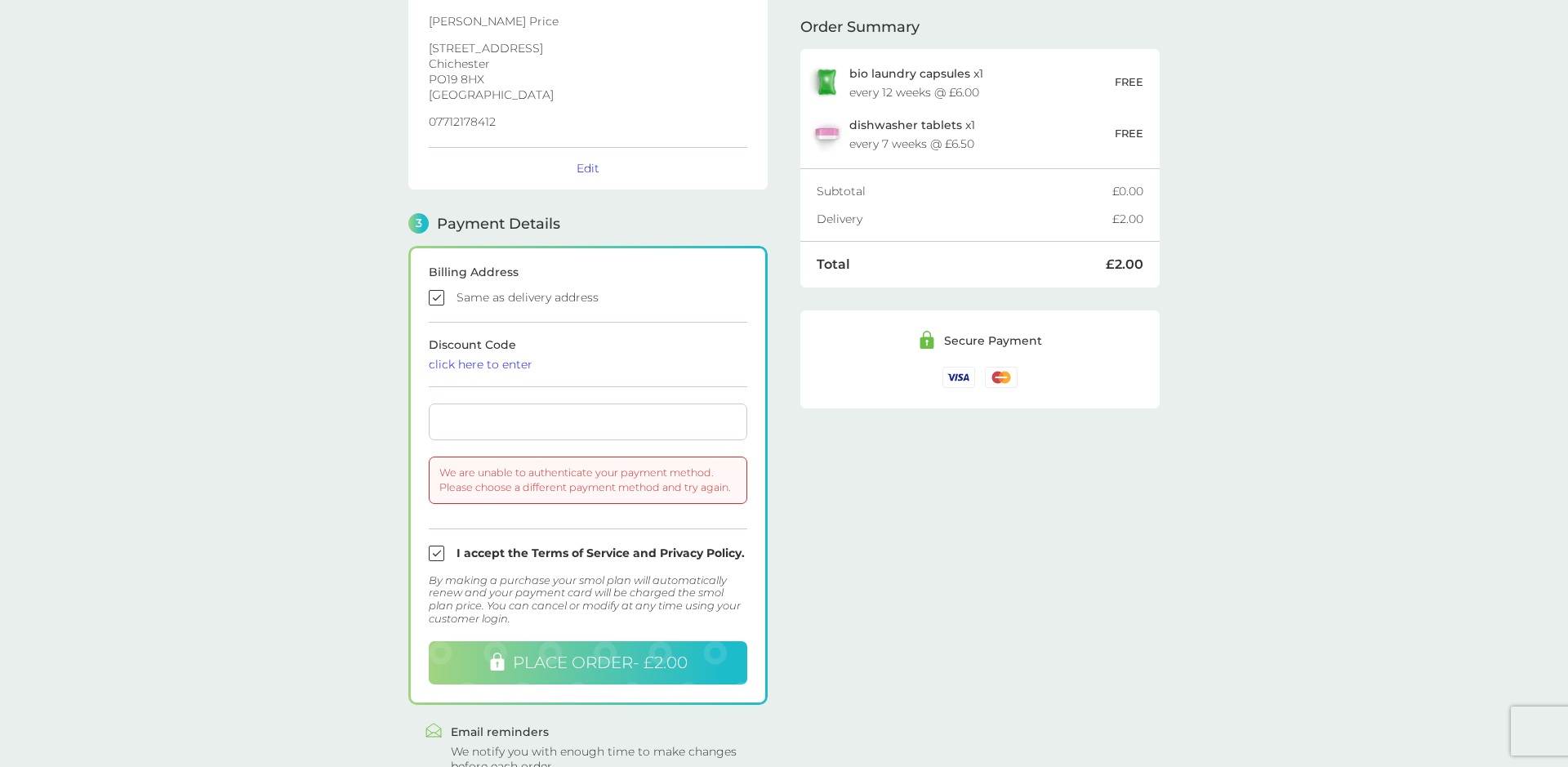
click at [585, 658] on span "PLACE ORDER - £2.00" at bounding box center [600, 662] width 175 height 20
